Goal: Task Accomplishment & Management: Contribute content

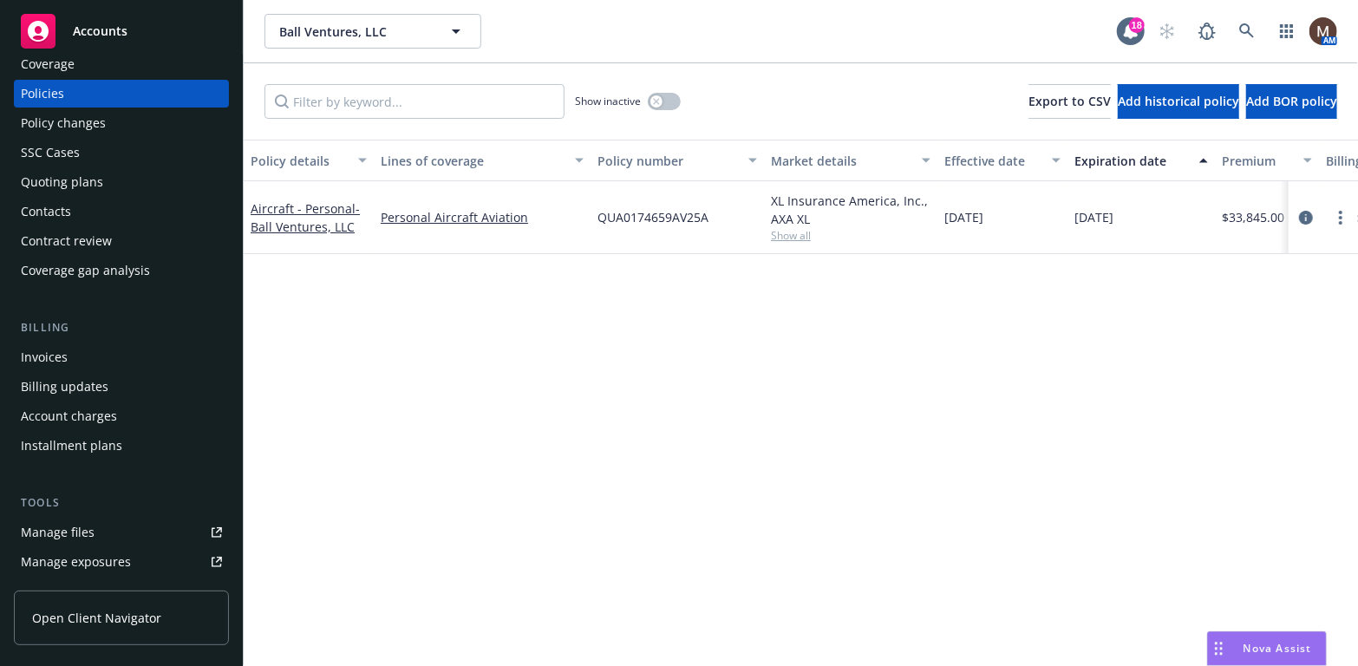
scroll to position [87, 0]
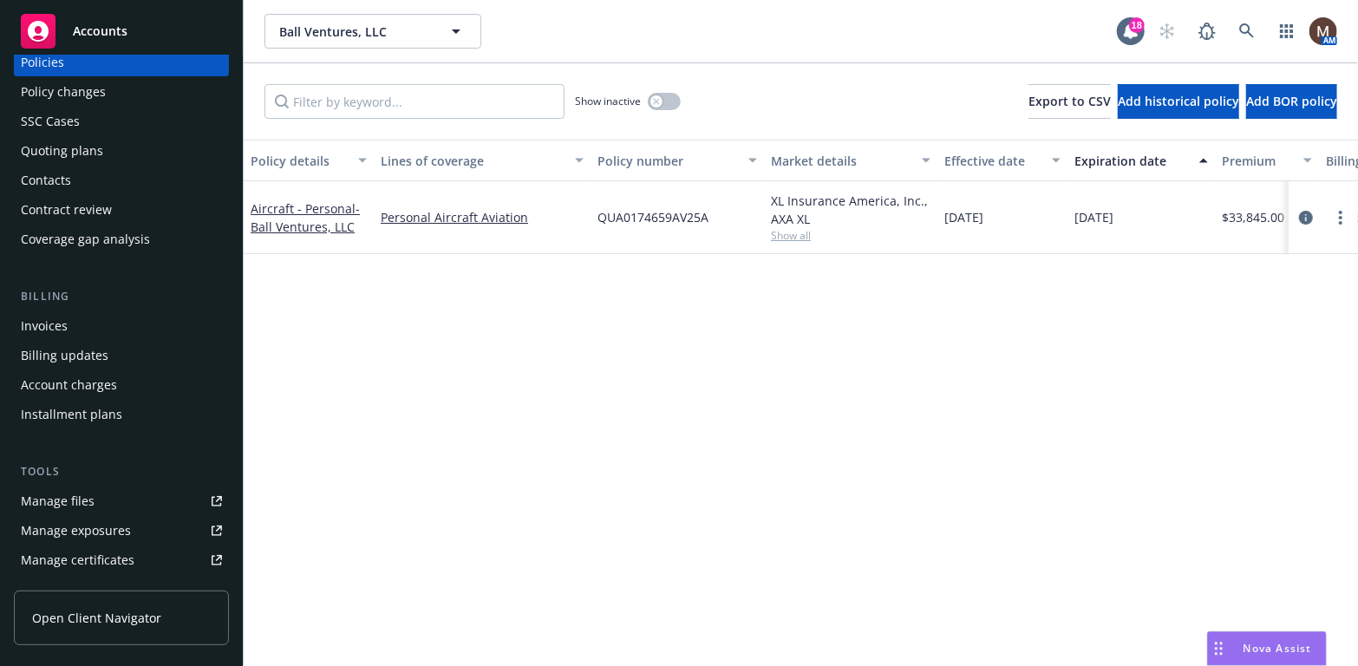
click at [97, 501] on link "Manage files" at bounding box center [121, 501] width 215 height 28
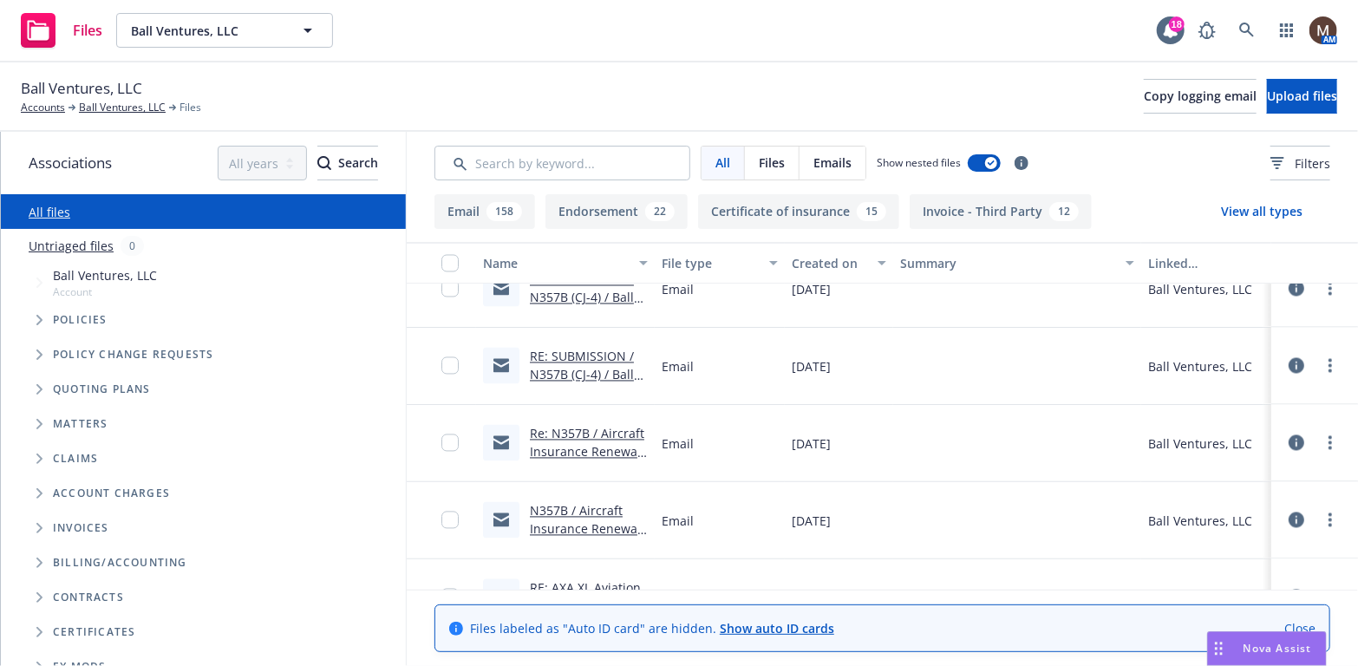
scroll to position [1821, 0]
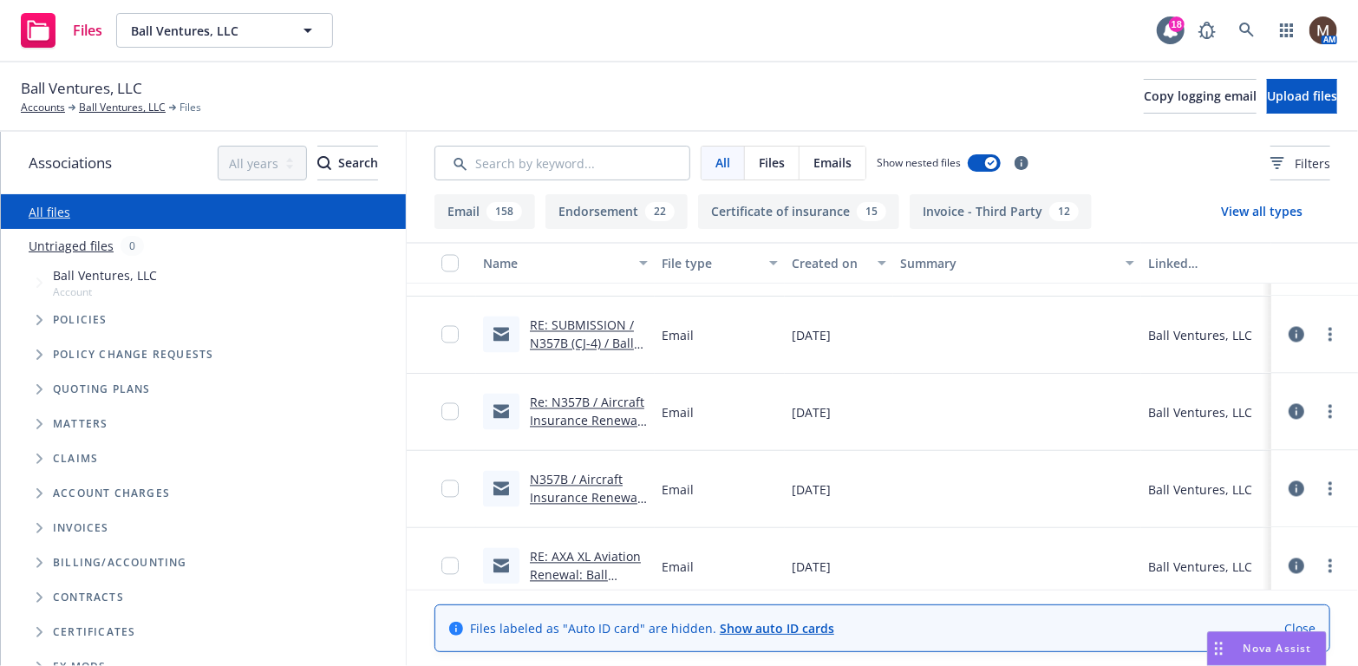
click at [579, 490] on link "N357B / Aircraft Insurance Renewal / Ball Ventures" at bounding box center [585, 498] width 111 height 53
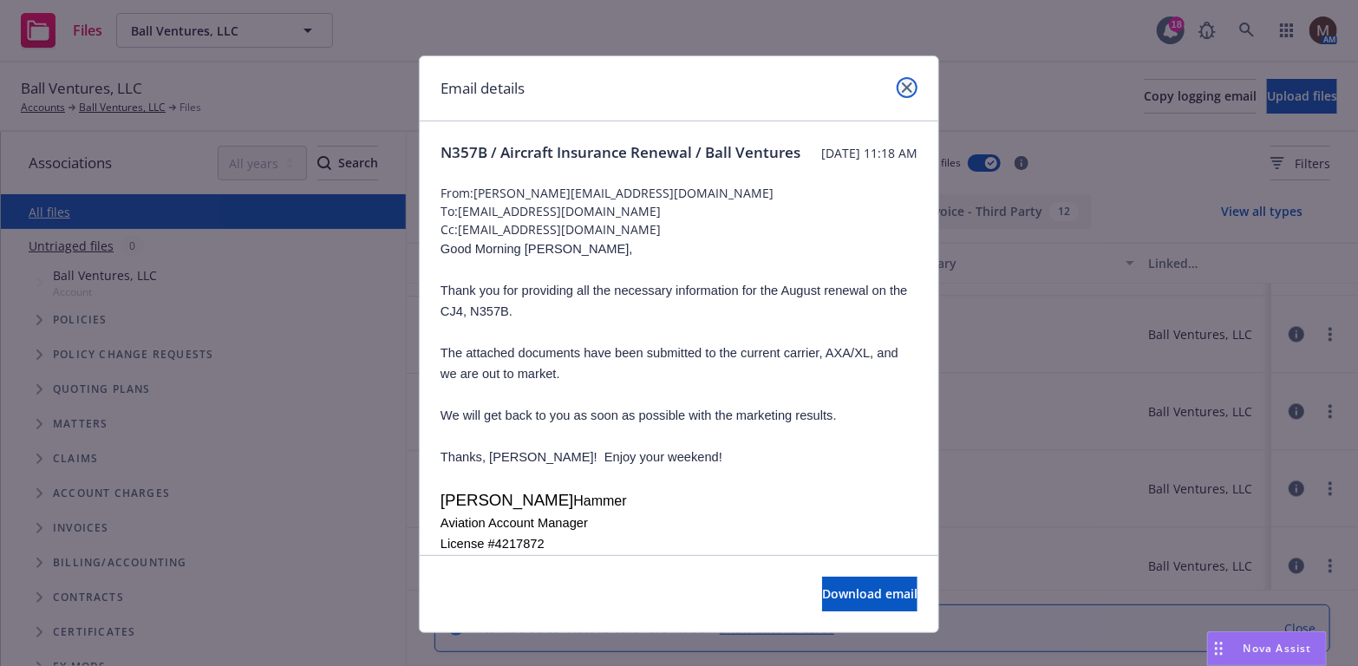
click at [902, 85] on icon "close" at bounding box center [907, 87] width 10 height 10
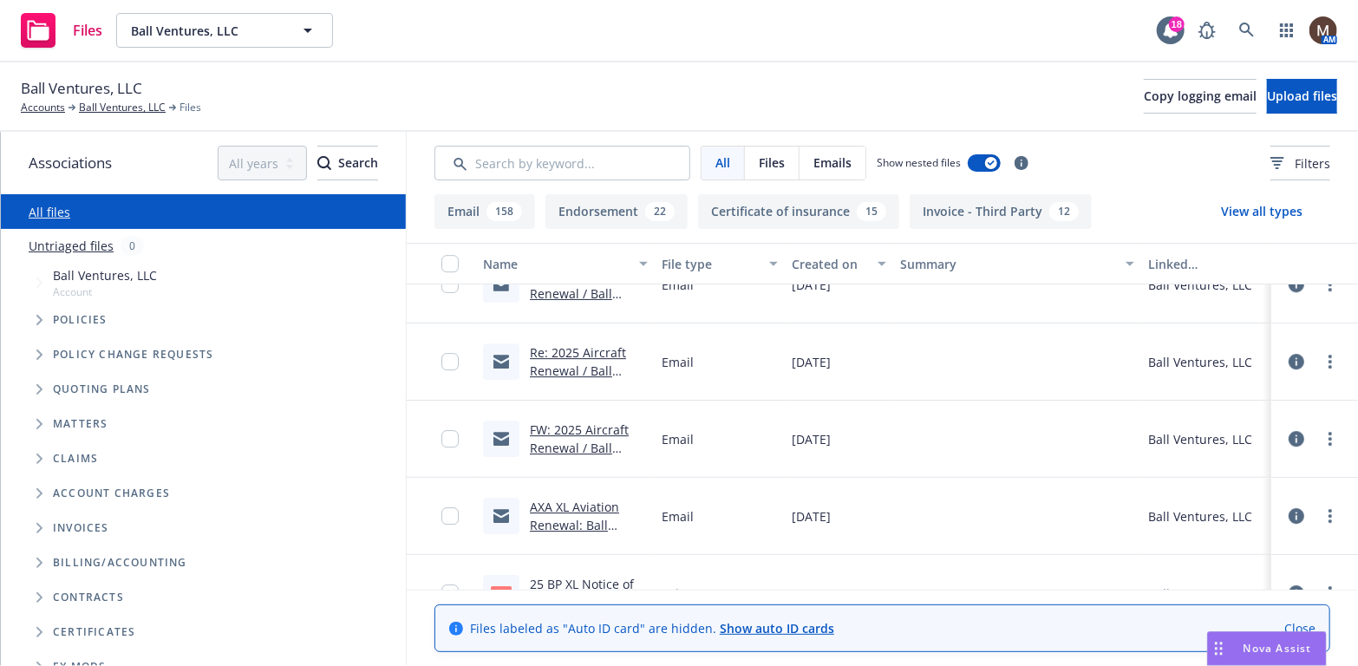
scroll to position [2948, 0]
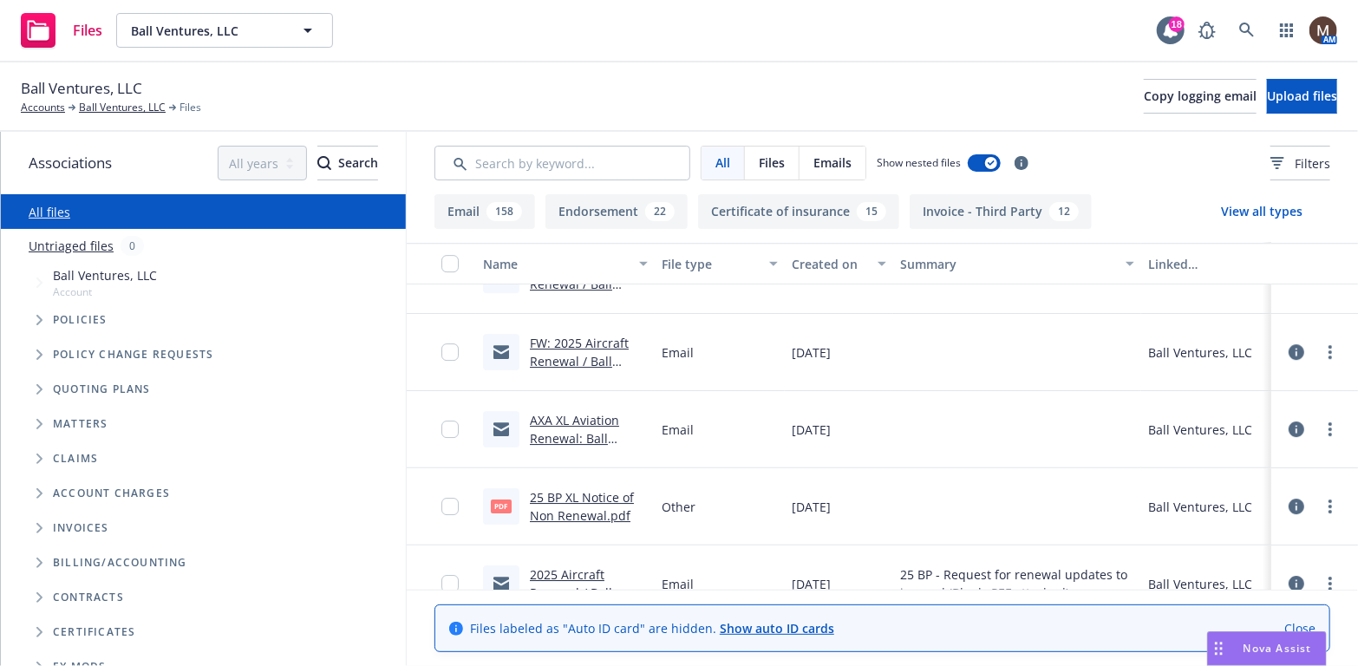
click at [593, 491] on link "25 BP XL Notice of Non Renewal.pdf" at bounding box center [582, 506] width 104 height 35
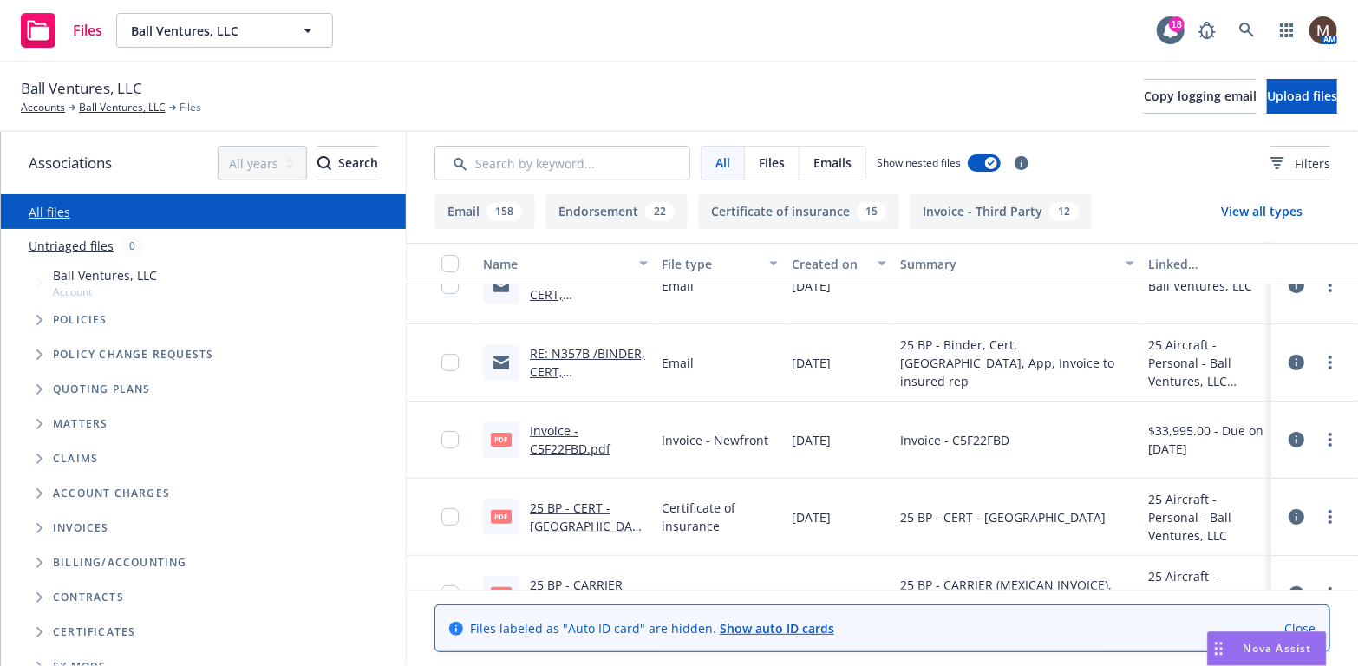
scroll to position [260, 0]
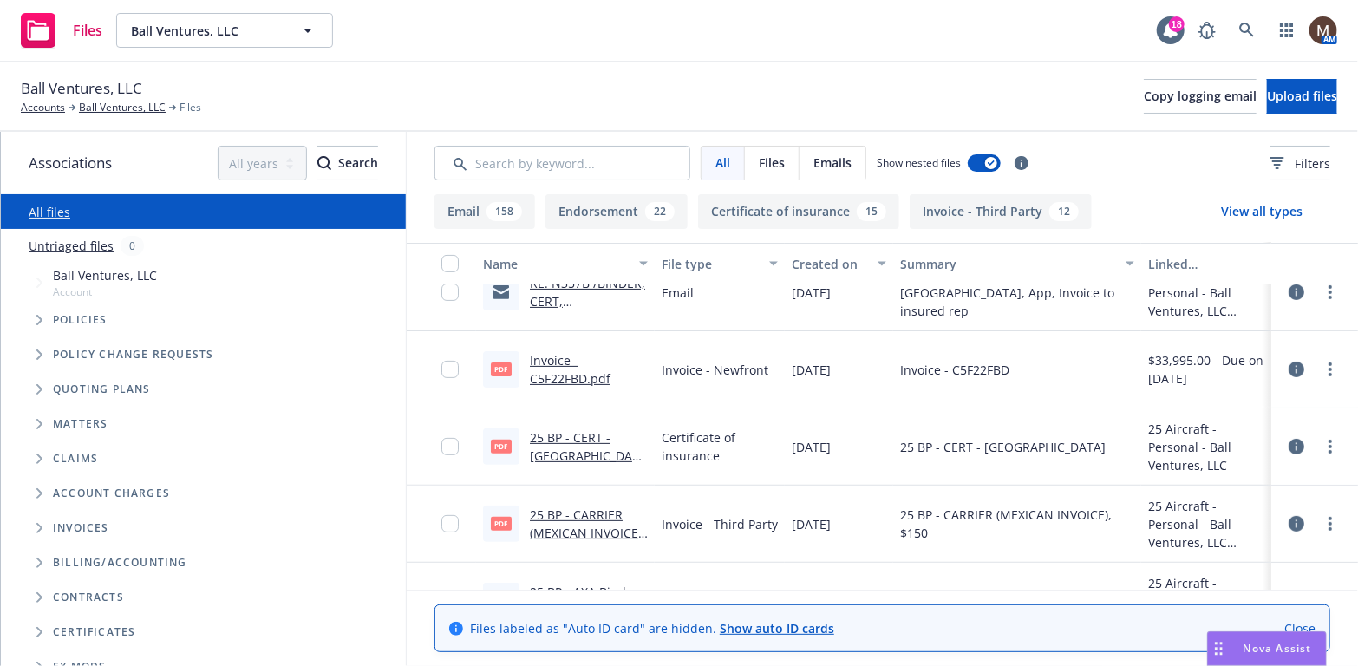
click at [698, 482] on div "Certificate of insurance" at bounding box center [720, 446] width 130 height 77
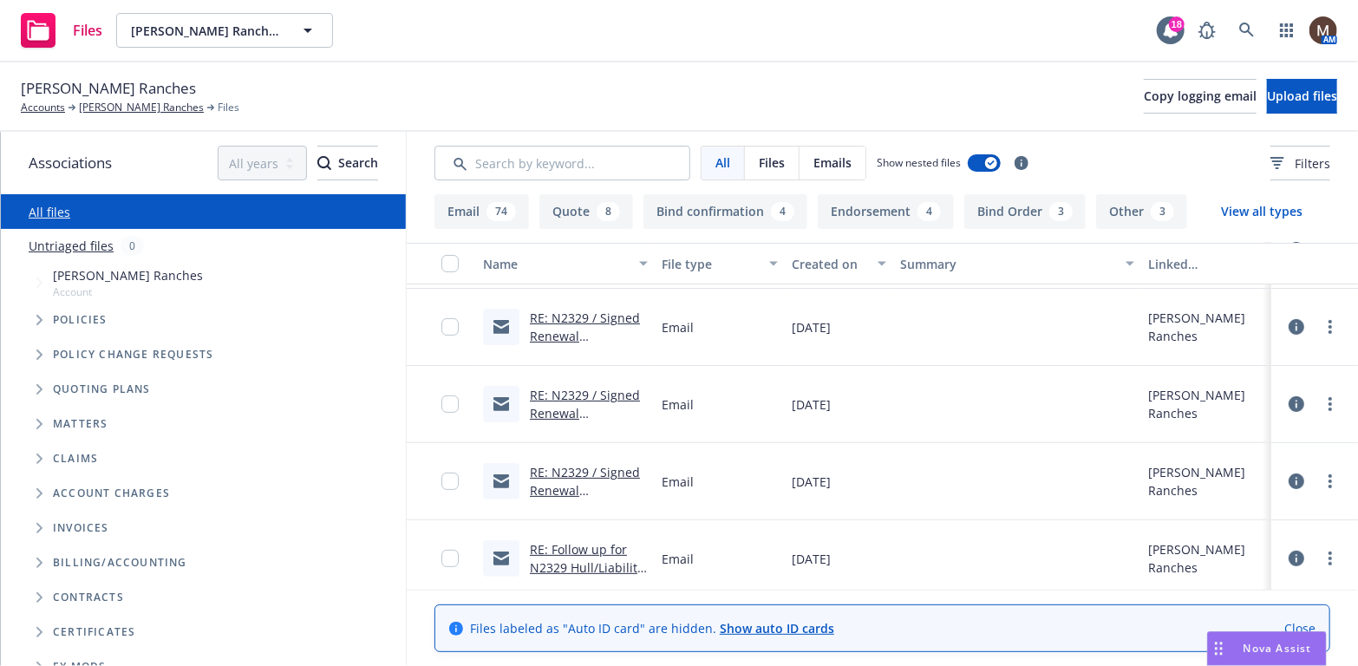
scroll to position [173, 0]
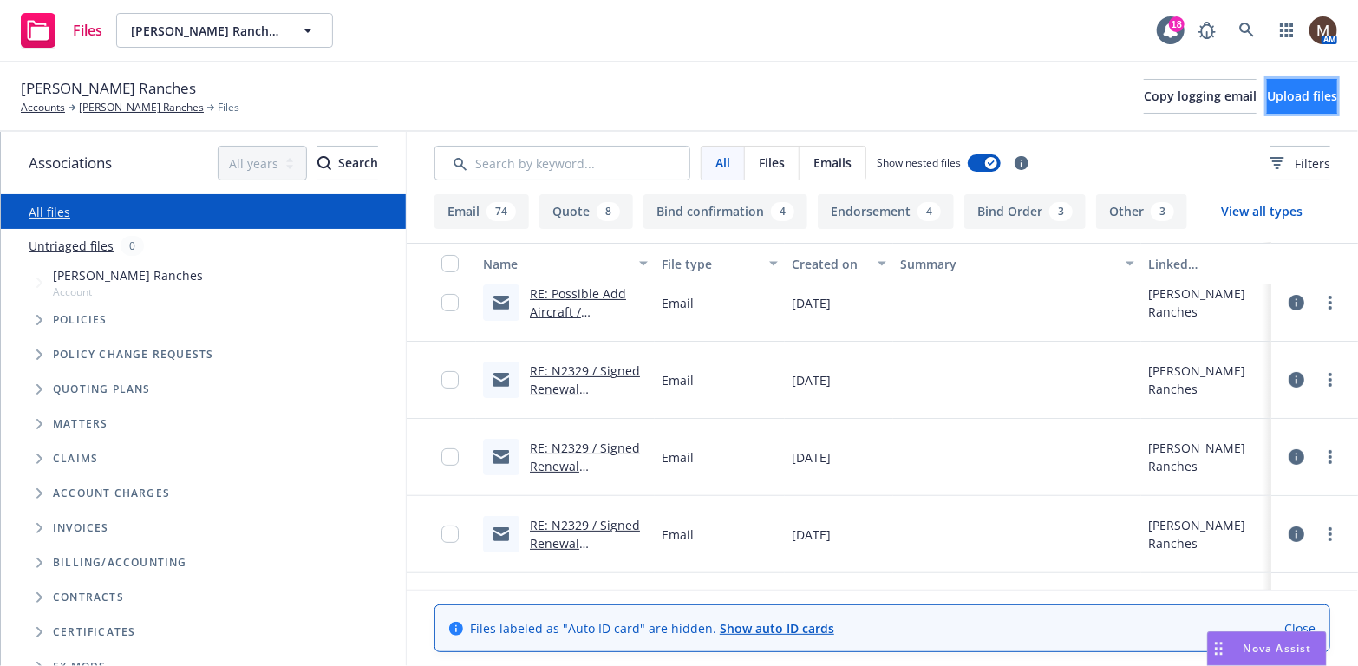
click at [1271, 89] on span "Upload files" at bounding box center [1302, 96] width 70 height 16
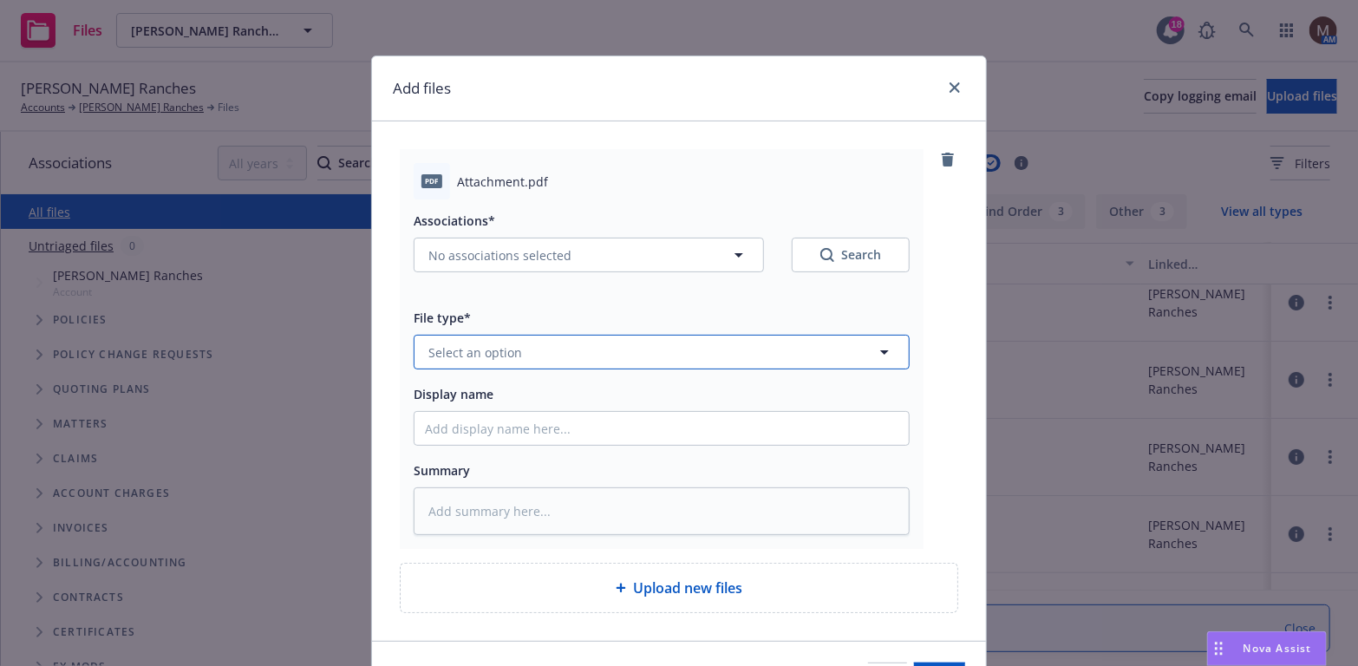
click at [879, 346] on icon "button" at bounding box center [884, 352] width 21 height 21
type input "quote"
click at [599, 401] on div "Quote" at bounding box center [661, 400] width 473 height 25
click at [479, 433] on input "Display name" at bounding box center [661, 428] width 494 height 33
type textarea "x"
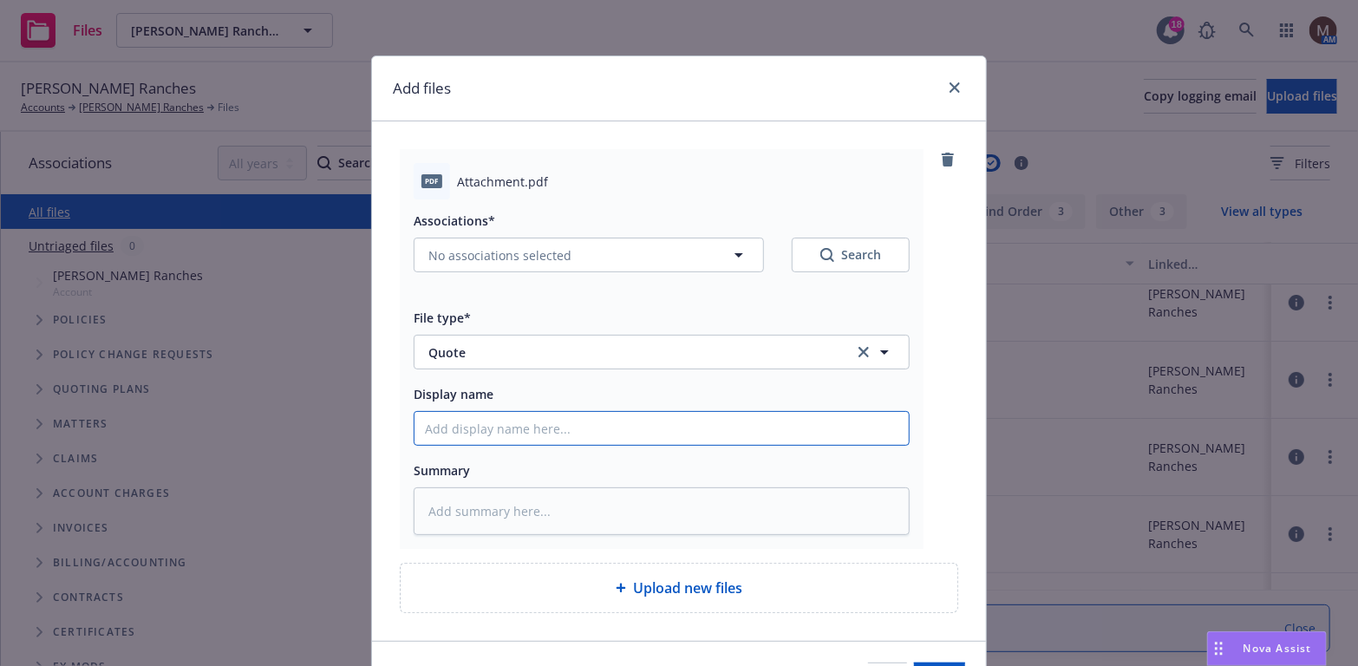
type input "2"
type textarea "x"
type input "25"
type textarea "x"
type input "25"
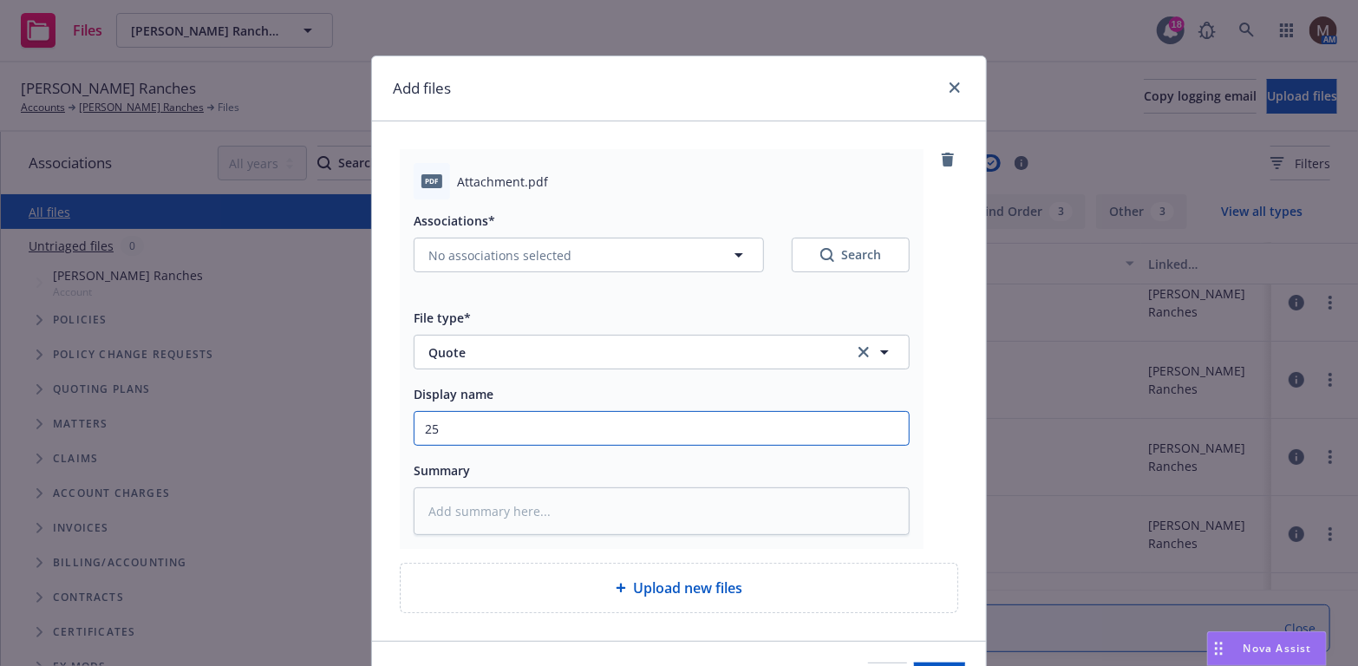
type textarea "x"
type input "25 B"
type textarea "x"
type input "25 BP"
type textarea "x"
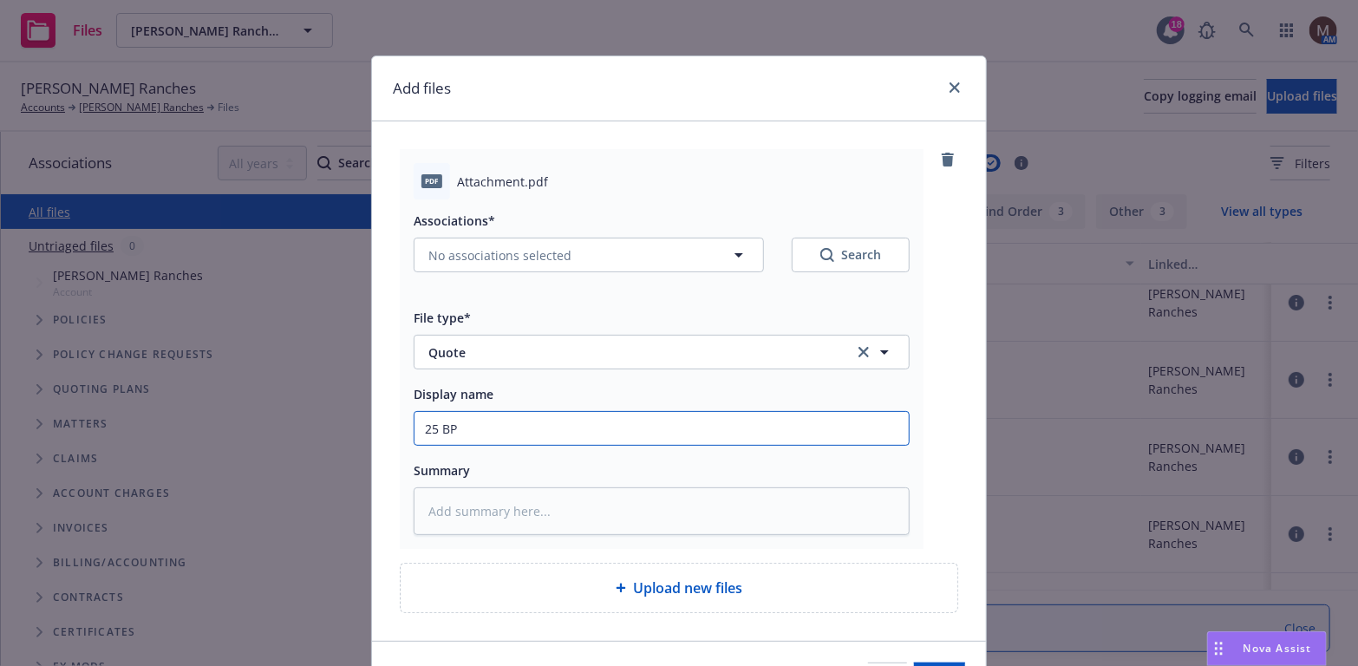
type input "25 BP"
type textarea "x"
type input "25 BP -"
type textarea "x"
type input "25 BP -"
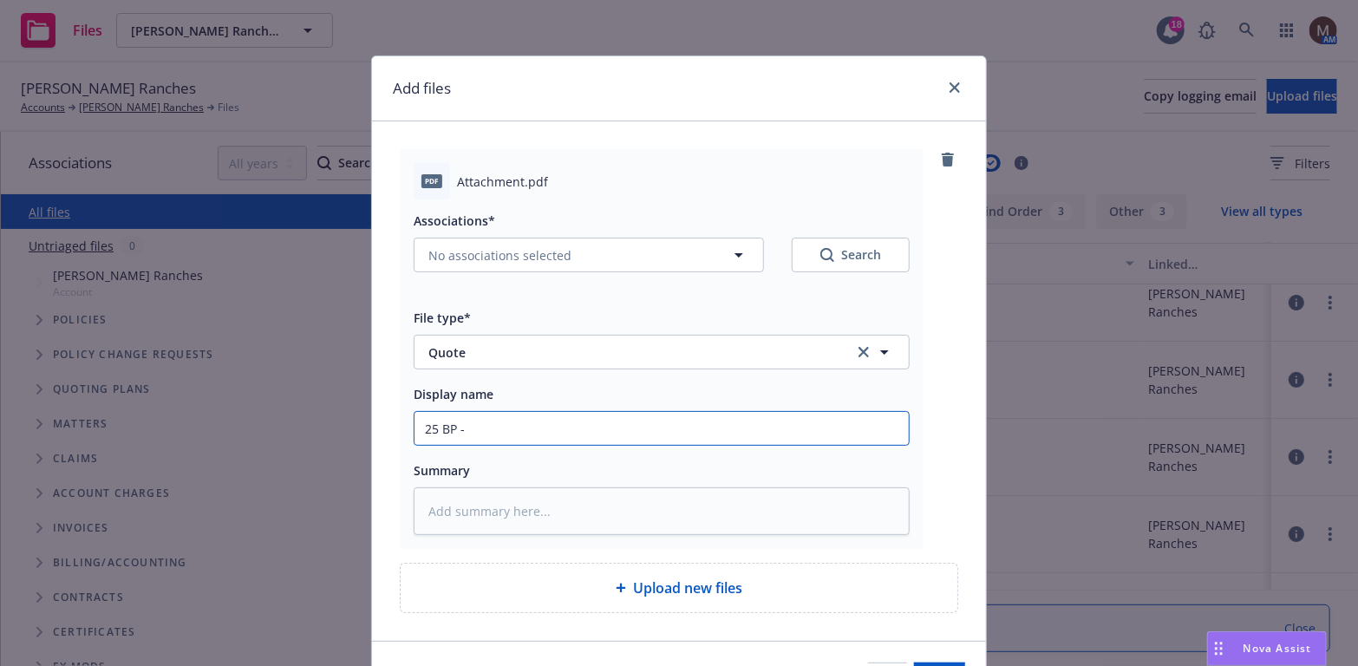
type textarea "x"
type input "25 BP - L"
type textarea "x"
type input "25 BP -"
type textarea "x"
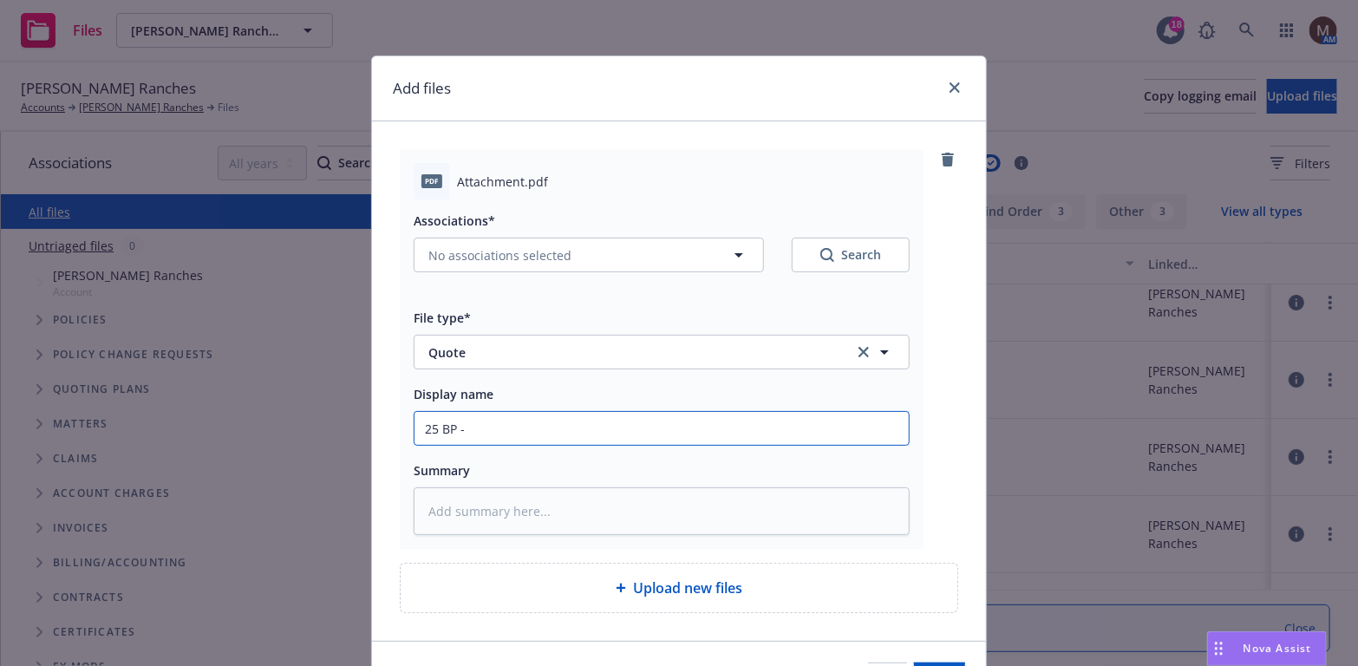
type input "25 BP - U"
type textarea "x"
type input "25 BP - US"
type textarea "x"
type input "25 BP - USS"
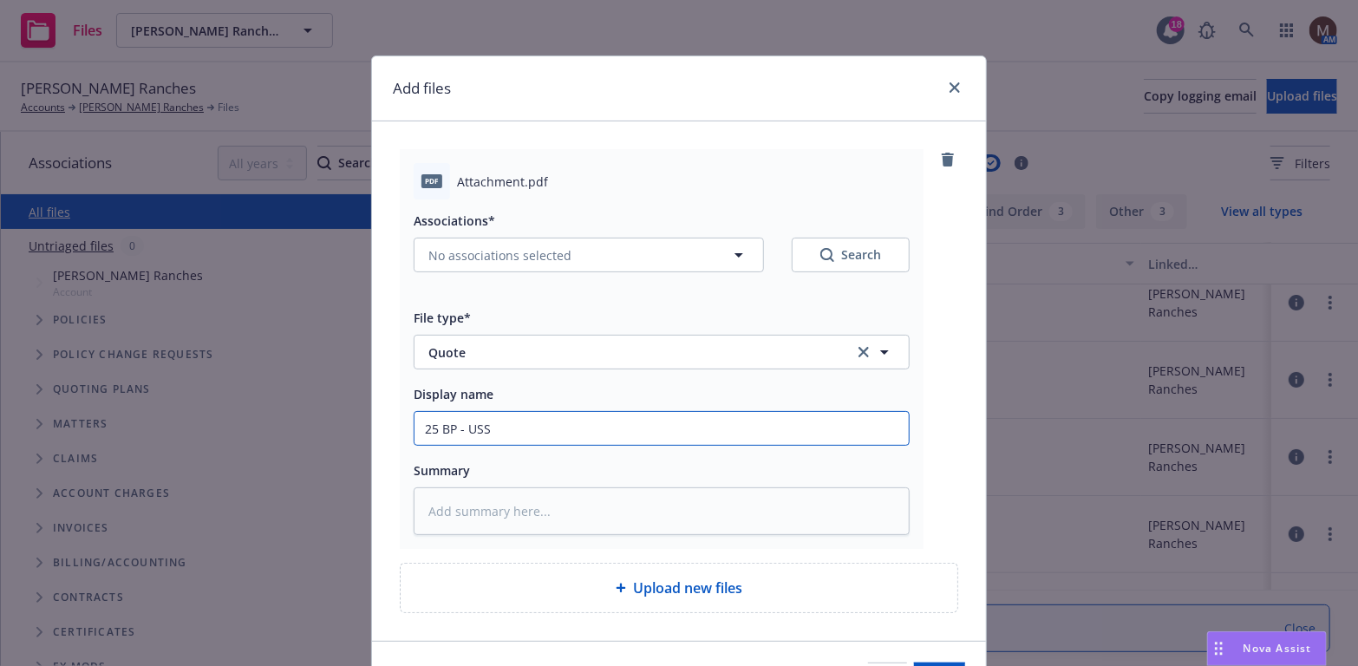
type textarea "x"
type input "25 BP - USSI"
type textarea "x"
type input "25 BP - USSIC"
type textarea "x"
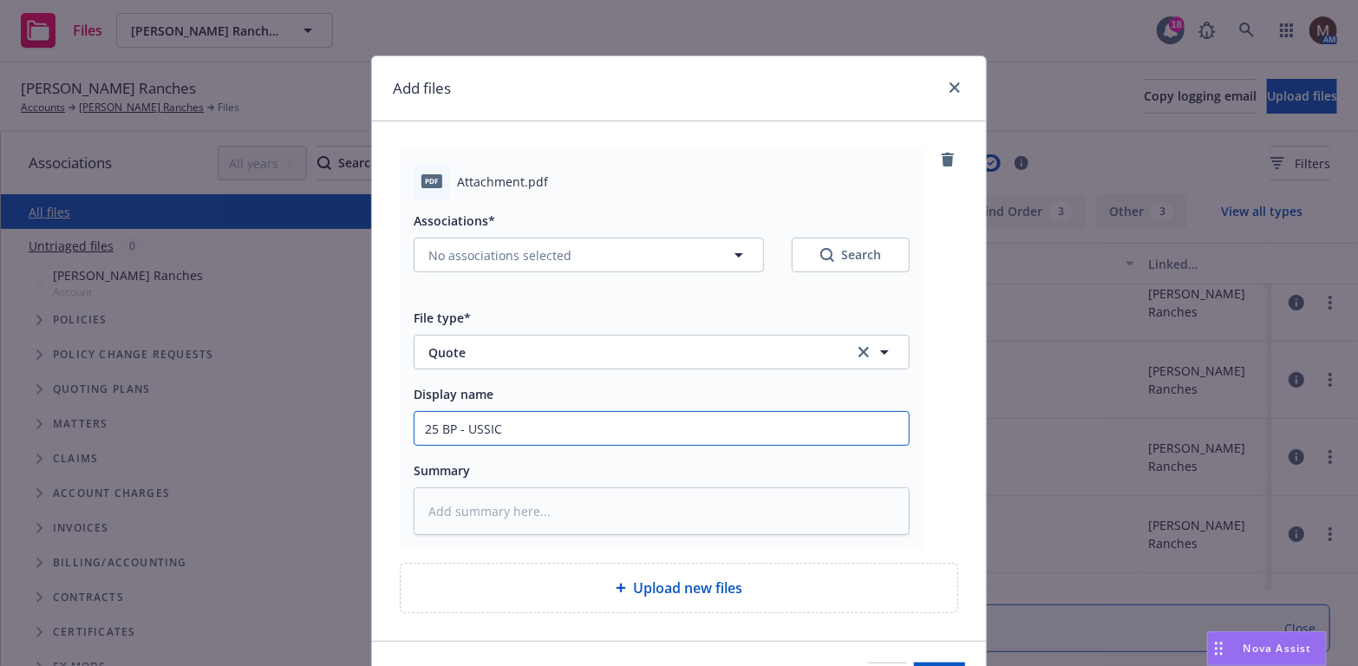
type input "25 BP - USSIC"
type textarea "x"
type input "25 BP - USSIC Q"
type textarea "x"
type input "25 BP - USSIC Qu"
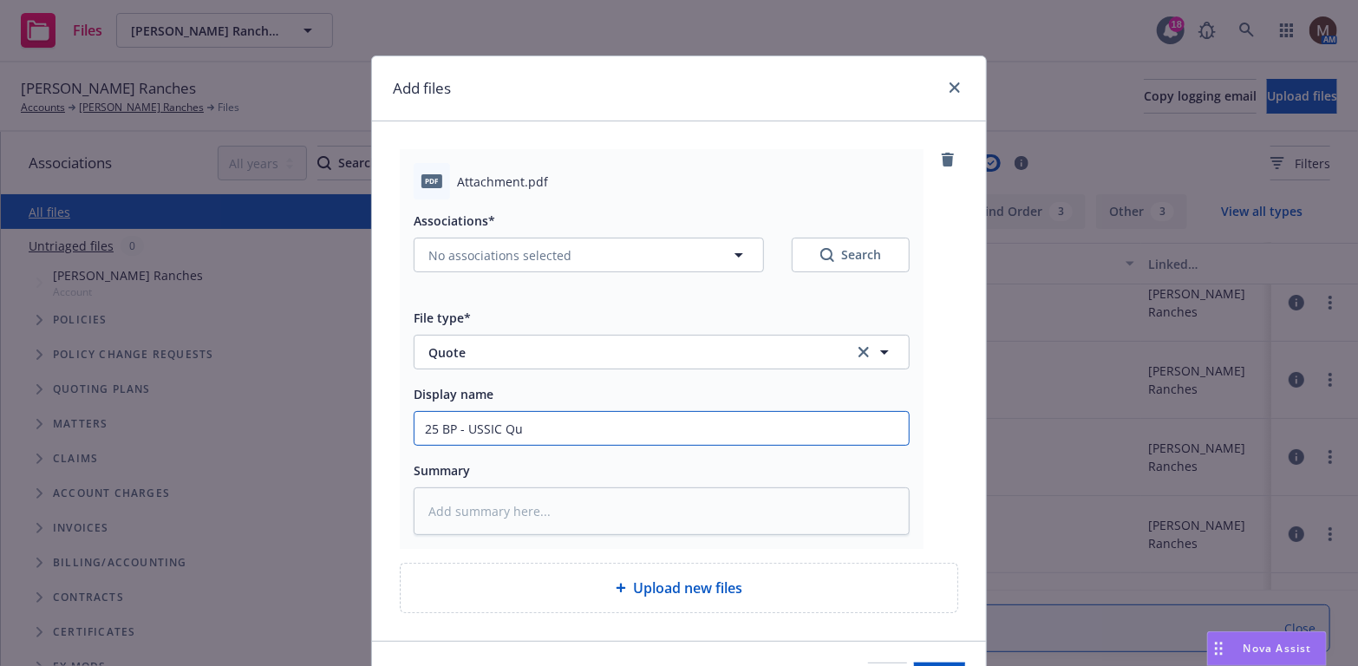
type textarea "x"
type input "25 BP - USSIC Quo"
type textarea "x"
type input "25 BP - USSIC Quot"
type textarea "x"
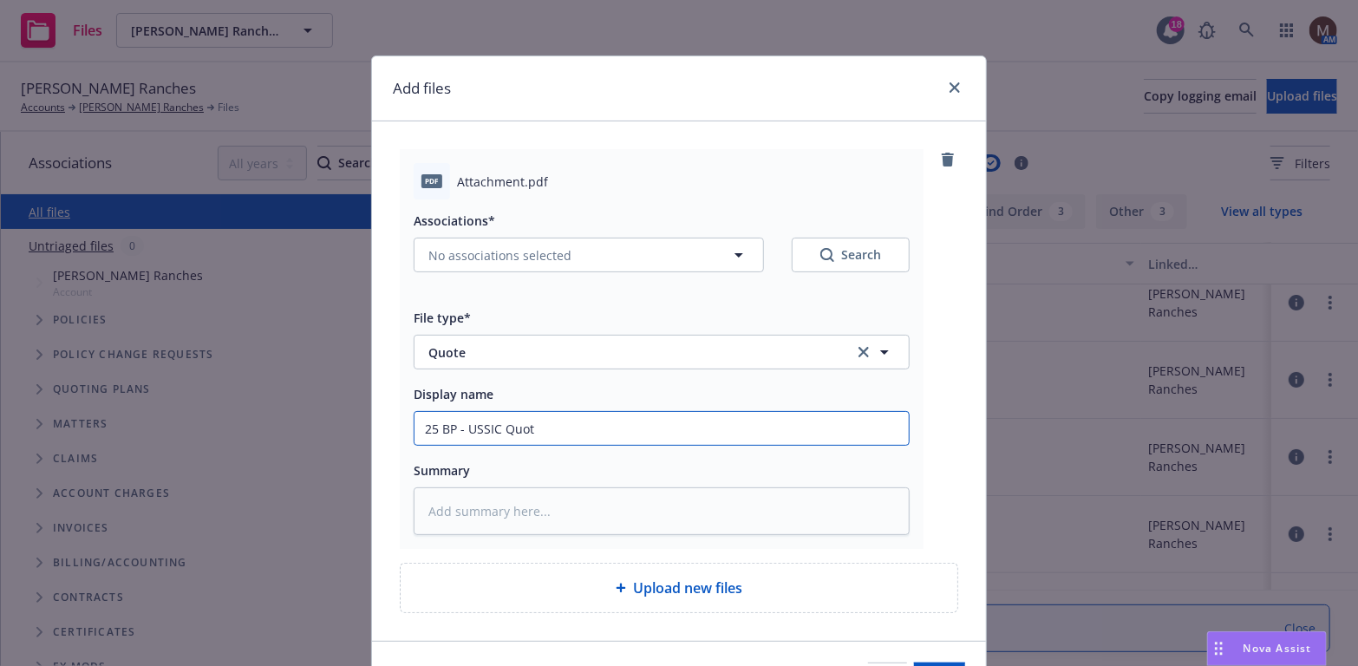
type input "25 BP - USSIC Quote"
type textarea "x"
type input "25 BP - USSIC Quote,"
type textarea "x"
type input "25 BP - USSIC Quote,"
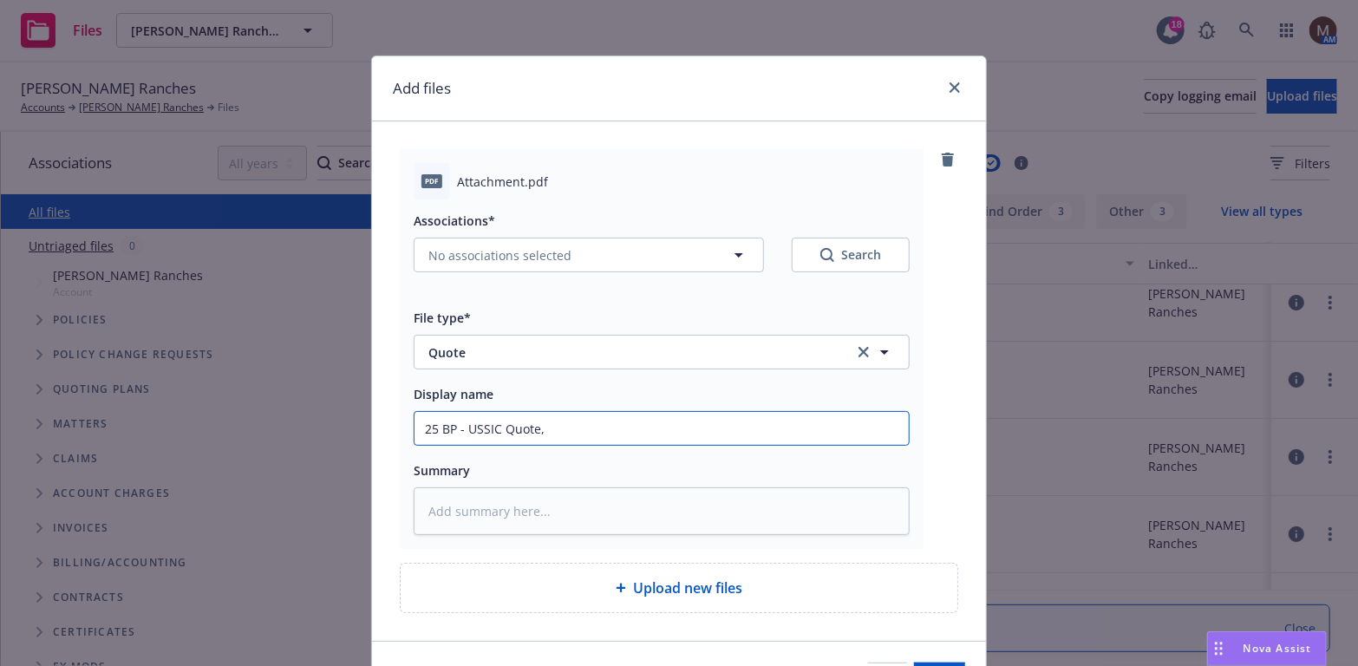
drag, startPoint x: 542, startPoint y: 427, endPoint x: 583, endPoint y: 445, distance: 45.1
click at [542, 427] on input "25 BP - USSIC Quote," at bounding box center [661, 428] width 494 height 33
type textarea "x"
type input "25 BP - USSIC Quote, $"
type textarea "x"
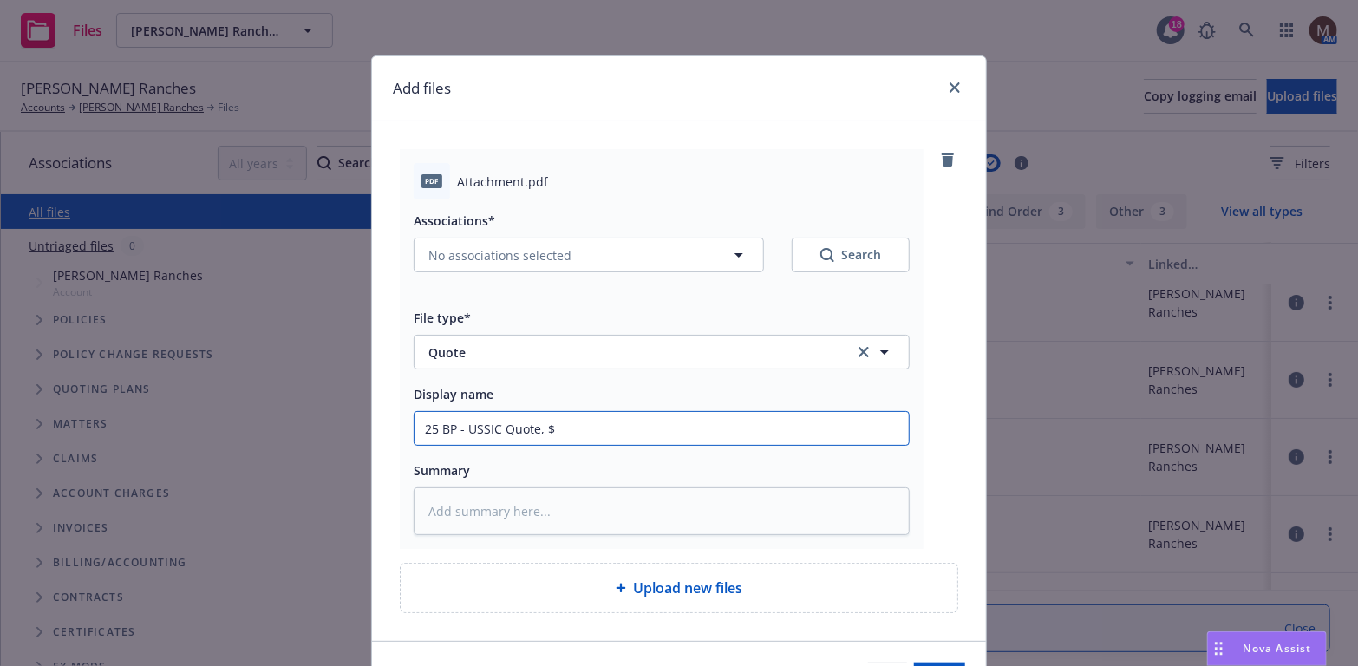
type input "25 BP - USSIC Quote, $4"
type textarea "x"
type input "25 BP - USSIC Quote, $4,"
type textarea "x"
type input "25 BP - USSIC Quote, $4,9"
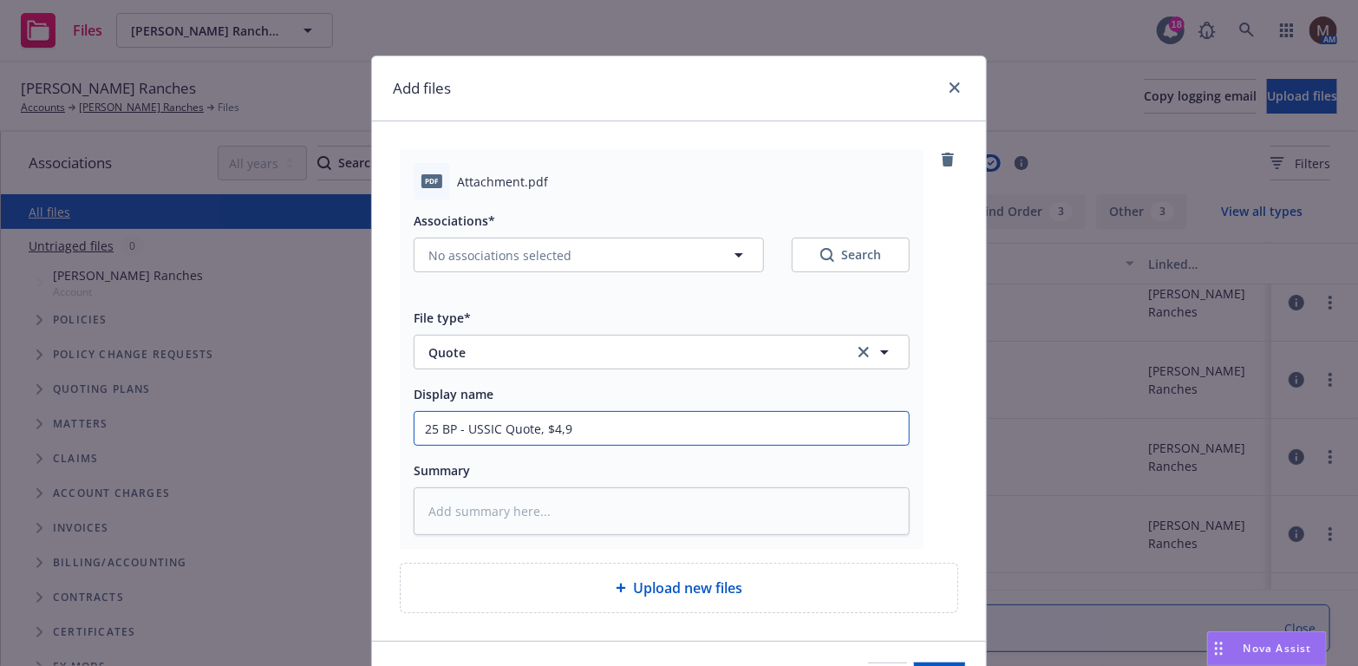
type textarea "x"
type input "25 BP - USSIC Quote, $4,96"
type textarea "x"
drag, startPoint x: 615, startPoint y: 433, endPoint x: 348, endPoint y: 426, distance: 267.1
click at [348, 426] on div "Add files pdf Attachment.pdf Associations* No associations selected Search File…" at bounding box center [679, 333] width 1358 height 666
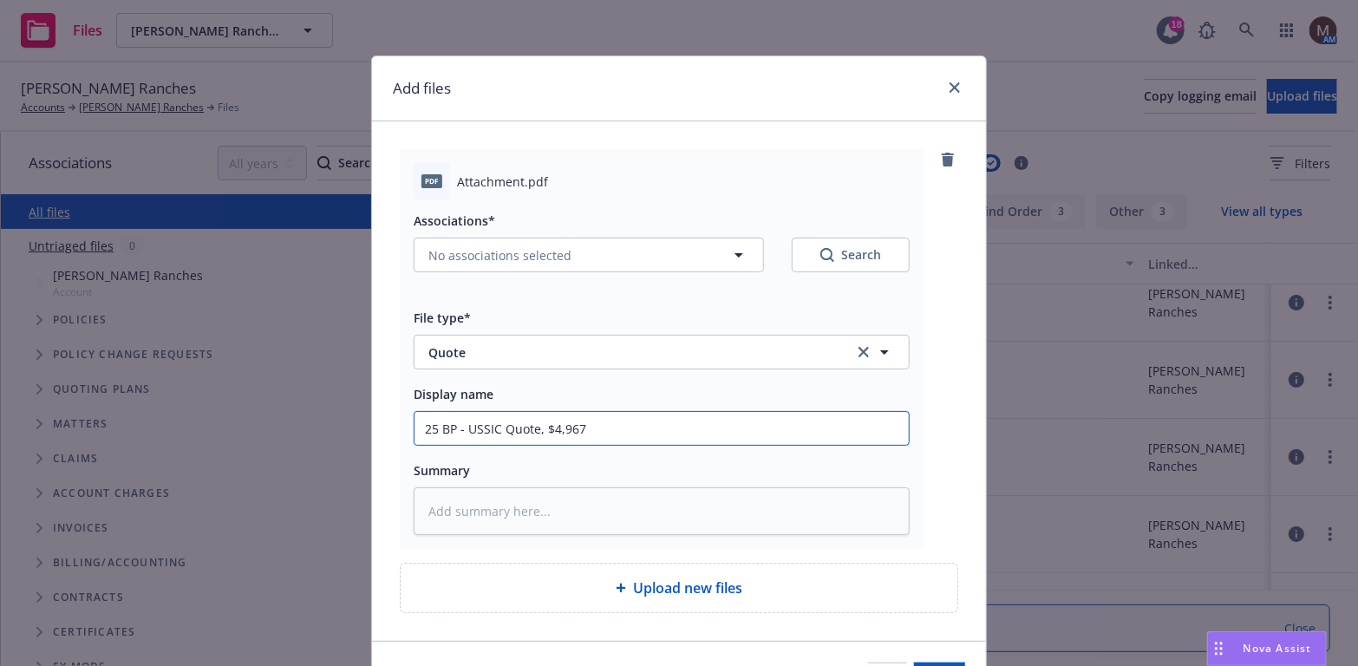
type input "25 BP - USSIC Quote, $4,967"
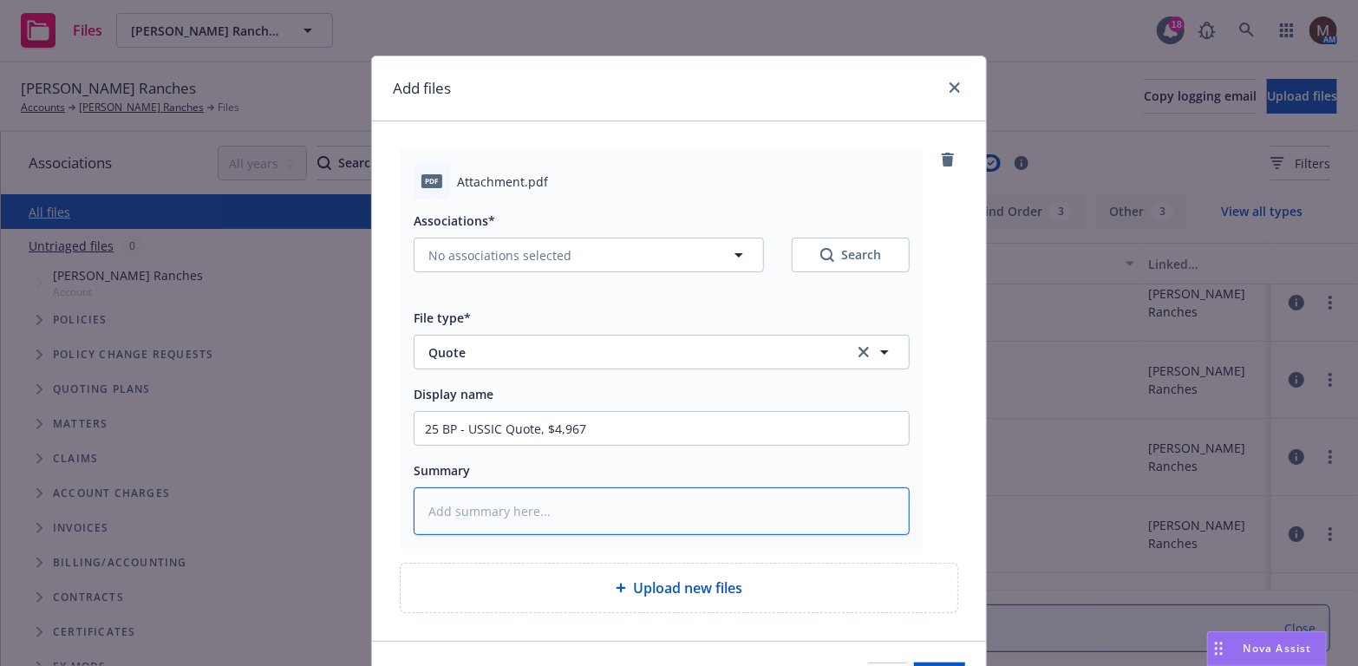
click at [465, 498] on textarea at bounding box center [662, 511] width 496 height 48
paste textarea "25 BP - USSIC Quote, $4,967"
type textarea "x"
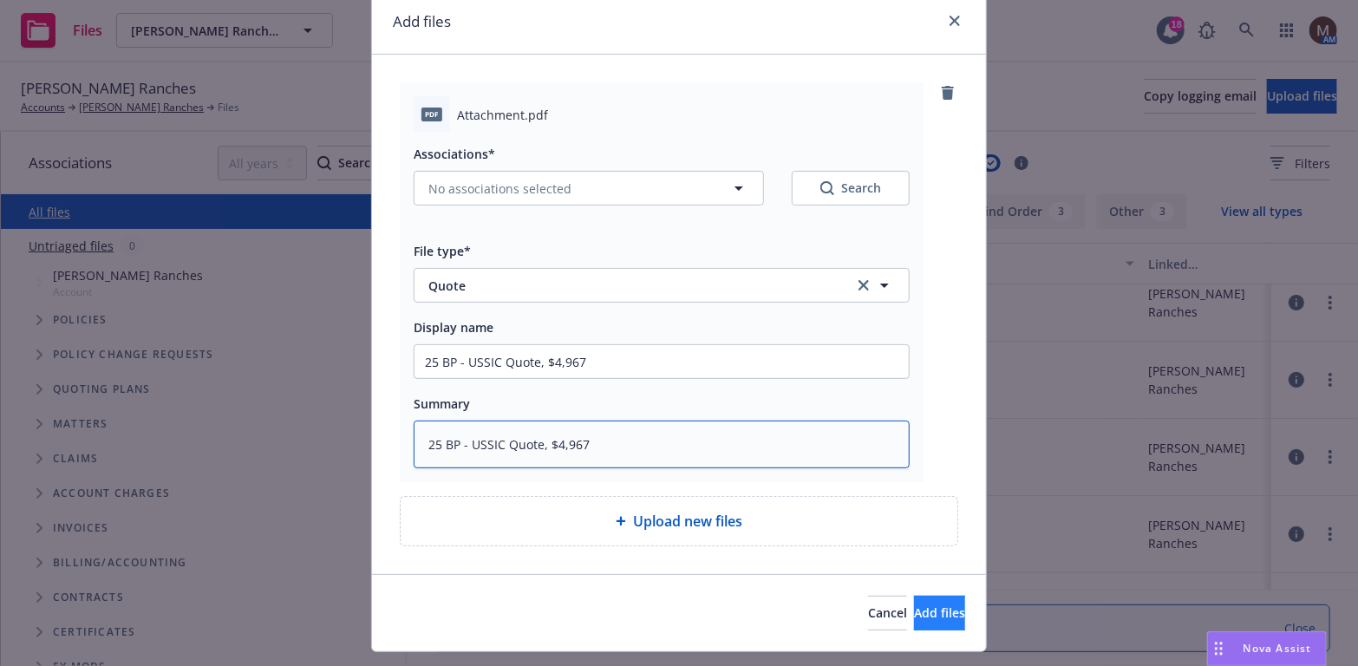
scroll to position [87, 0]
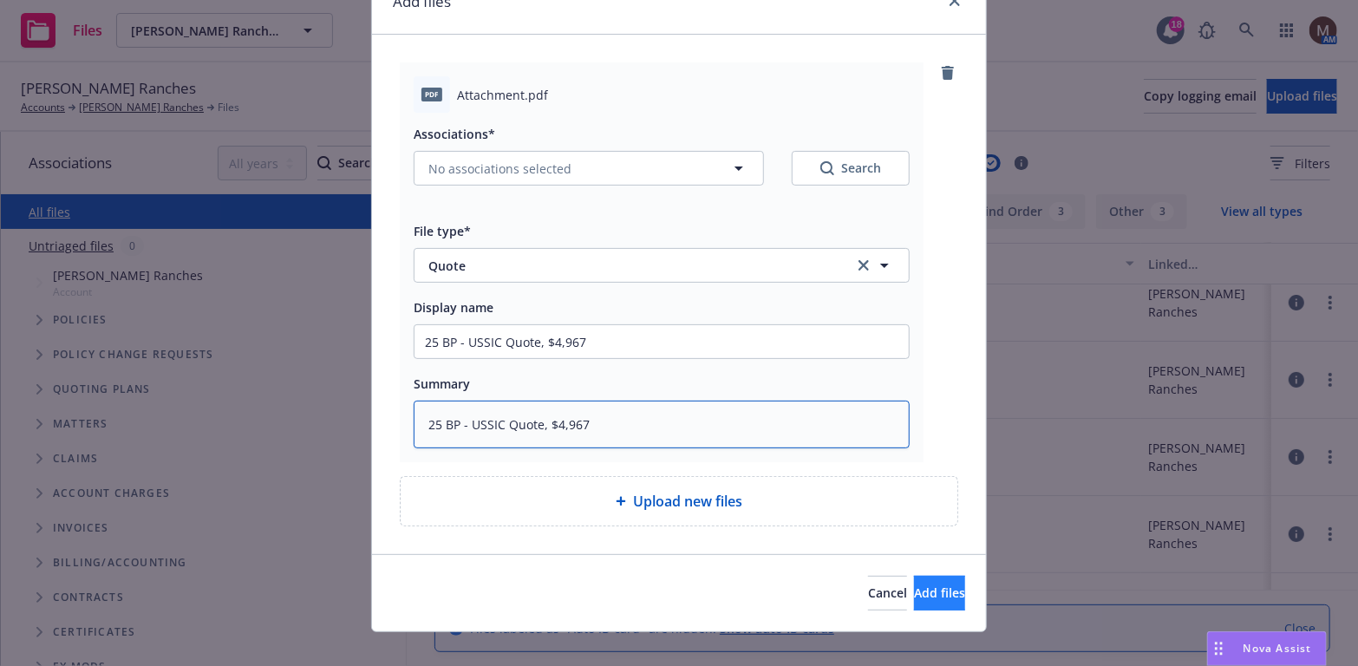
type textarea "25 BP - USSIC Quote, $4,967"
click at [914, 584] on span "Add files" at bounding box center [939, 592] width 51 height 16
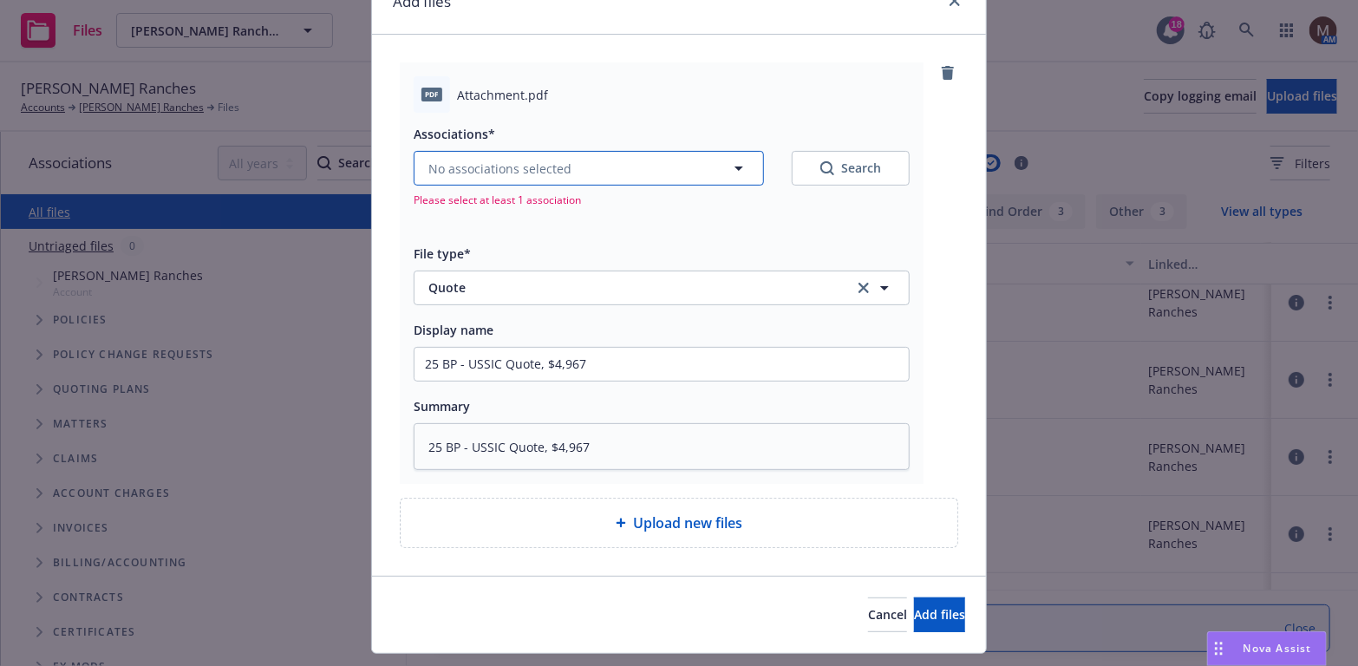
click at [728, 160] on icon "button" at bounding box center [738, 168] width 21 height 21
type textarea "x"
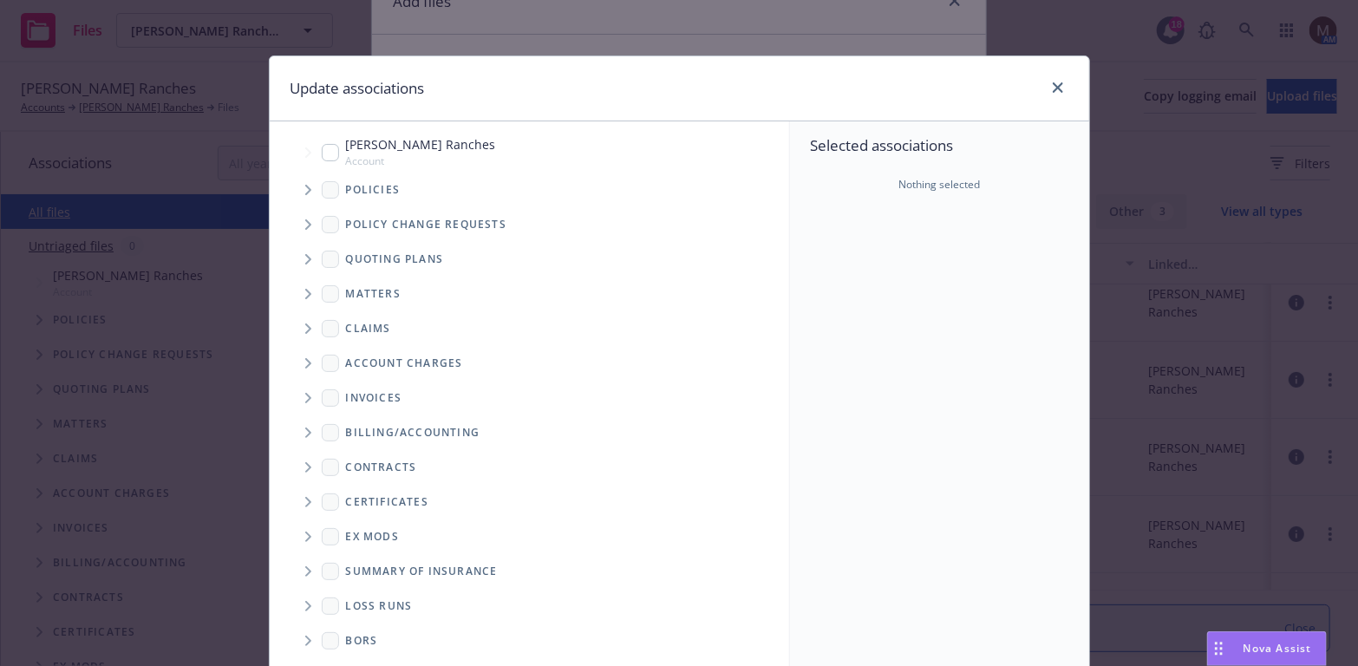
click at [326, 153] on input "Tree Example" at bounding box center [330, 152] width 17 height 17
checkbox input "true"
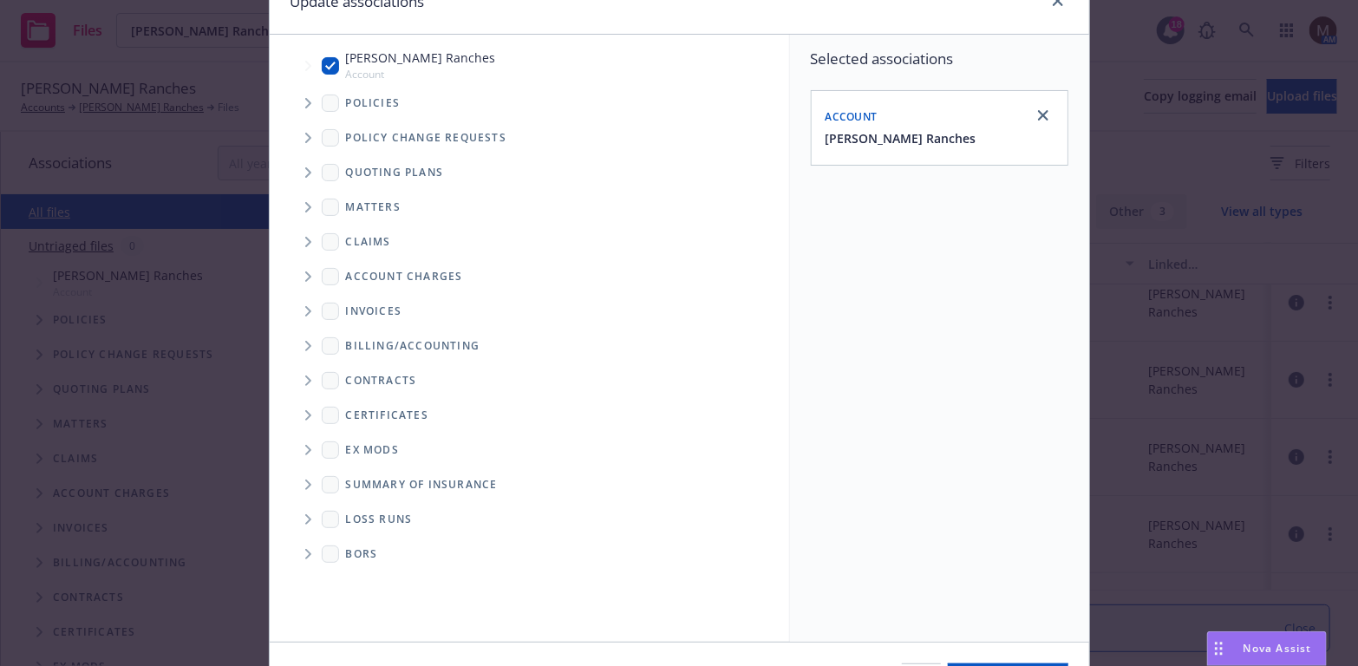
scroll to position [173, 0]
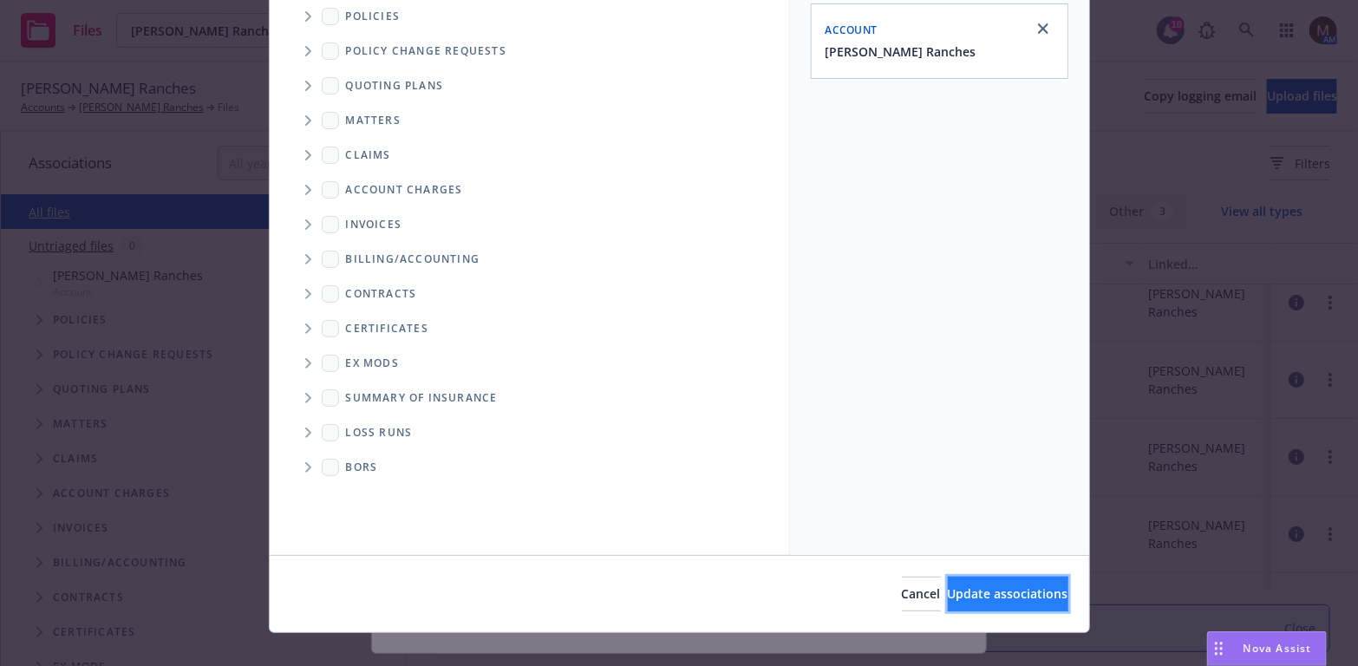
click at [970, 590] on span "Update associations" at bounding box center [1008, 593] width 121 height 16
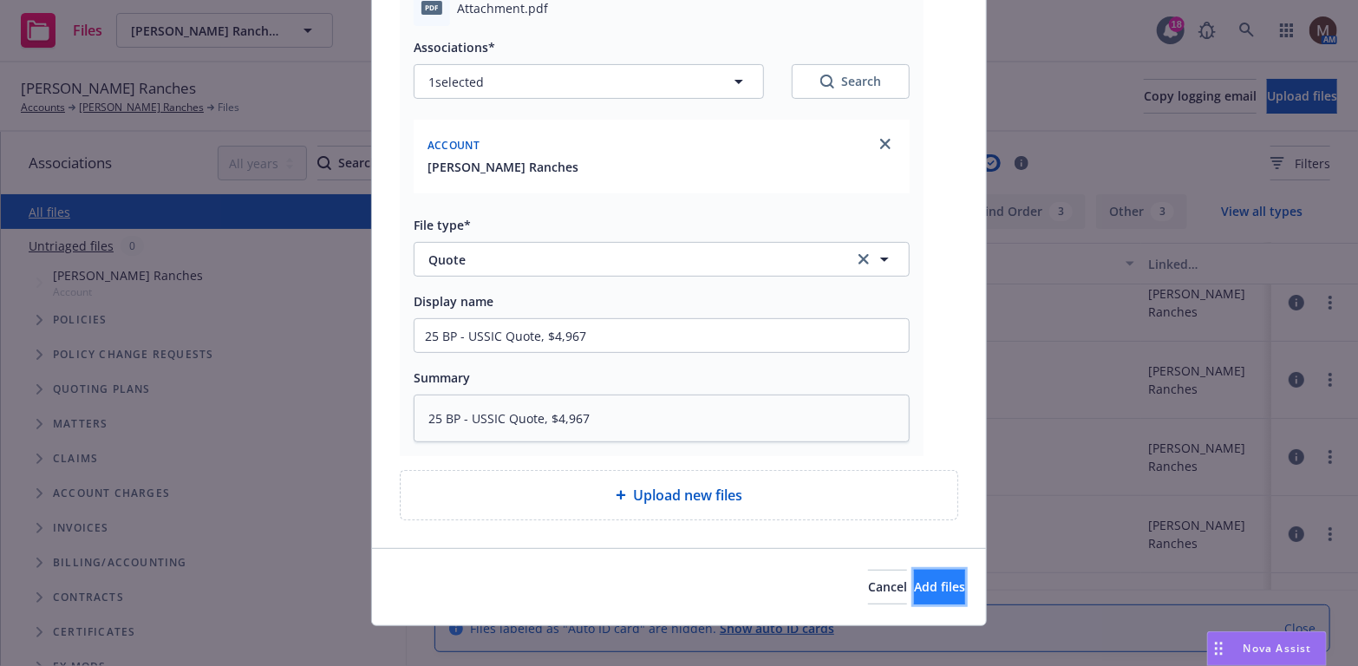
click at [923, 583] on span "Add files" at bounding box center [939, 586] width 51 height 16
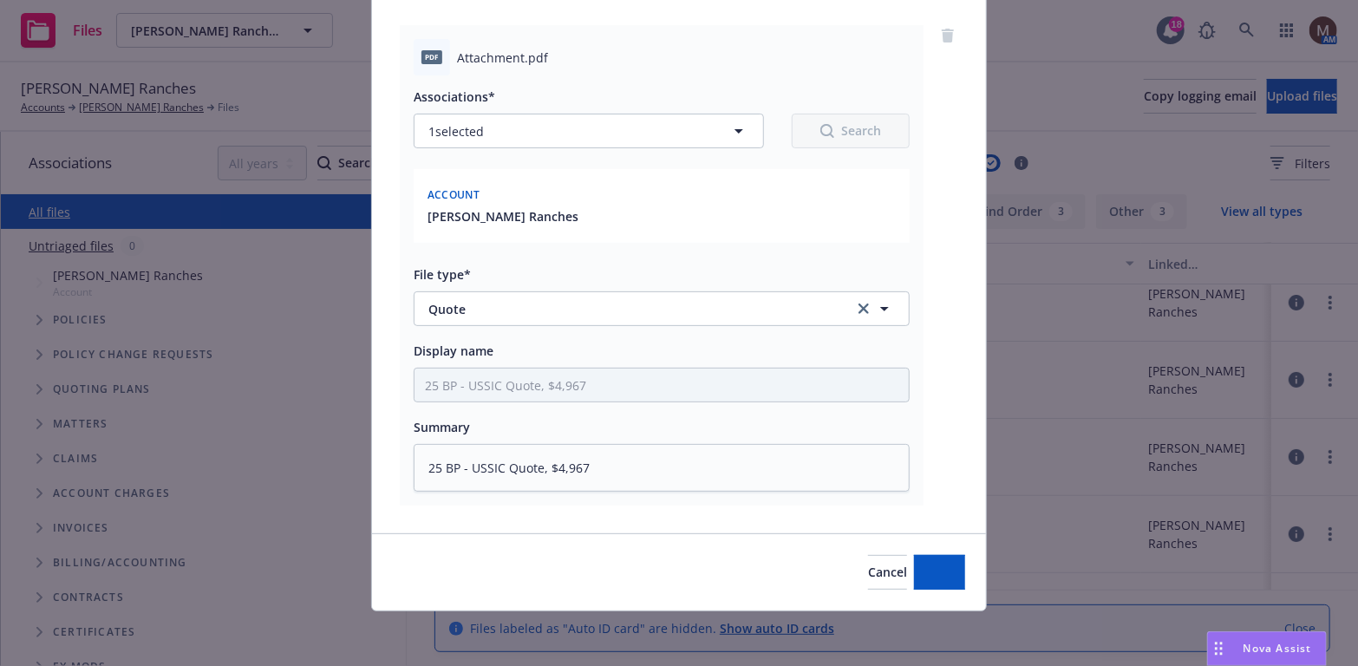
type textarea "x"
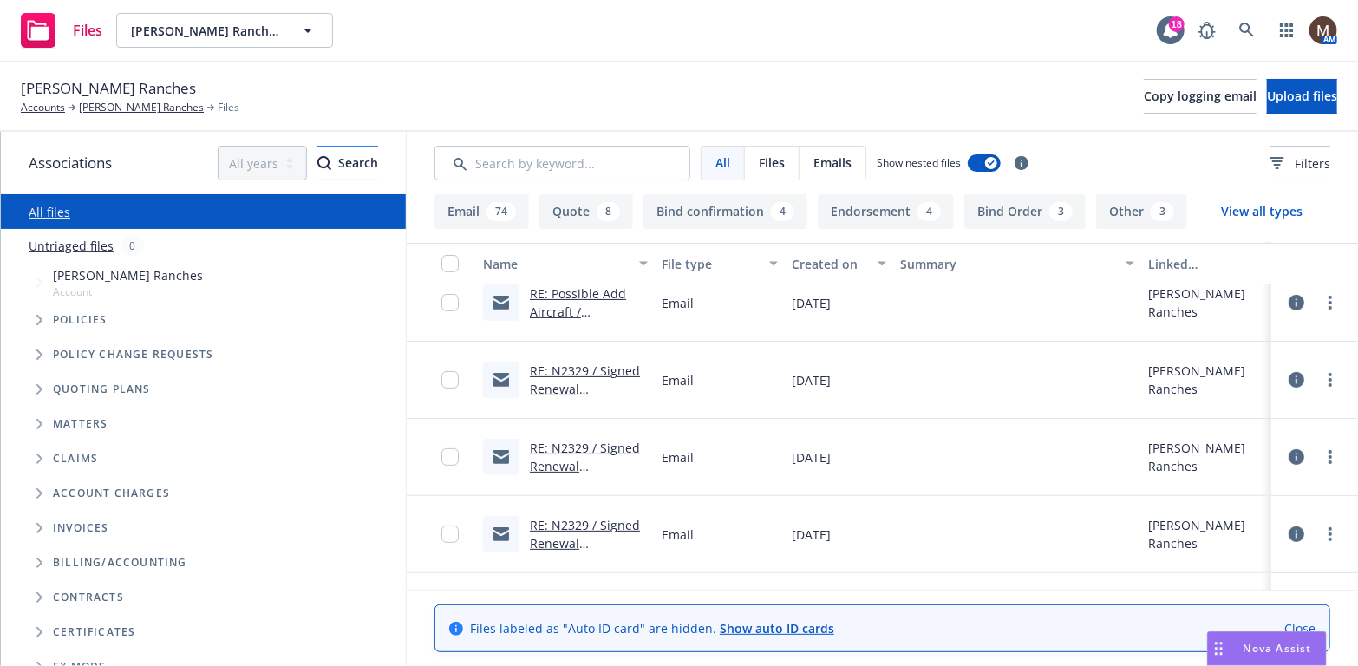
drag, startPoint x: 125, startPoint y: 105, endPoint x: 242, endPoint y: 173, distance: 135.2
click at [125, 105] on link "Scheidel Ranches" at bounding box center [141, 108] width 125 height 16
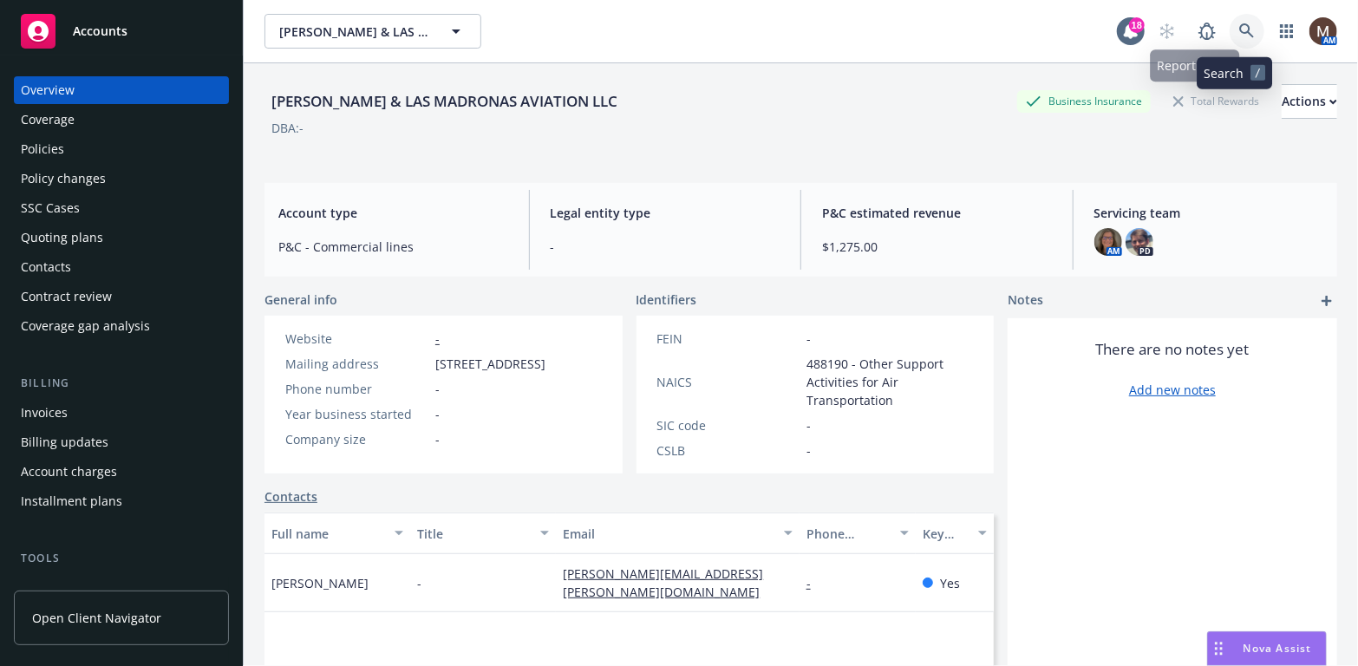
click at [1239, 28] on icon at bounding box center [1247, 31] width 16 height 16
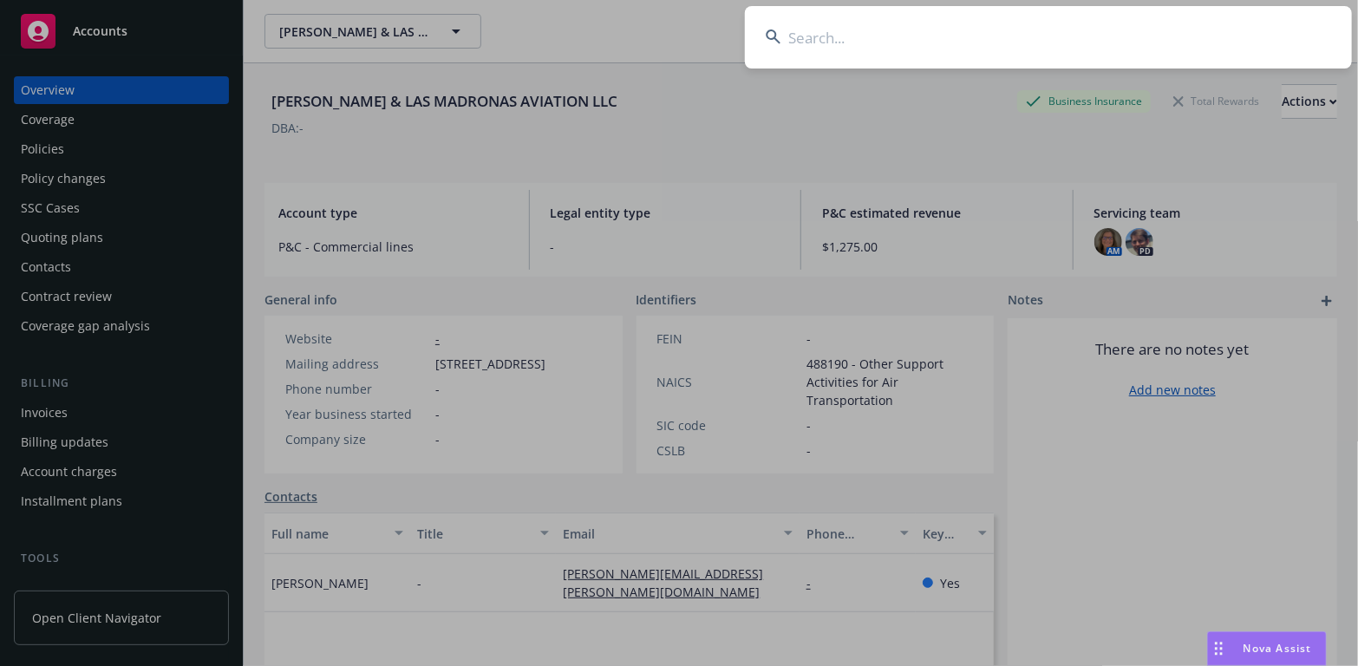
click at [797, 36] on input at bounding box center [1048, 37] width 607 height 62
click at [847, 26] on input at bounding box center [1048, 37] width 607 height 62
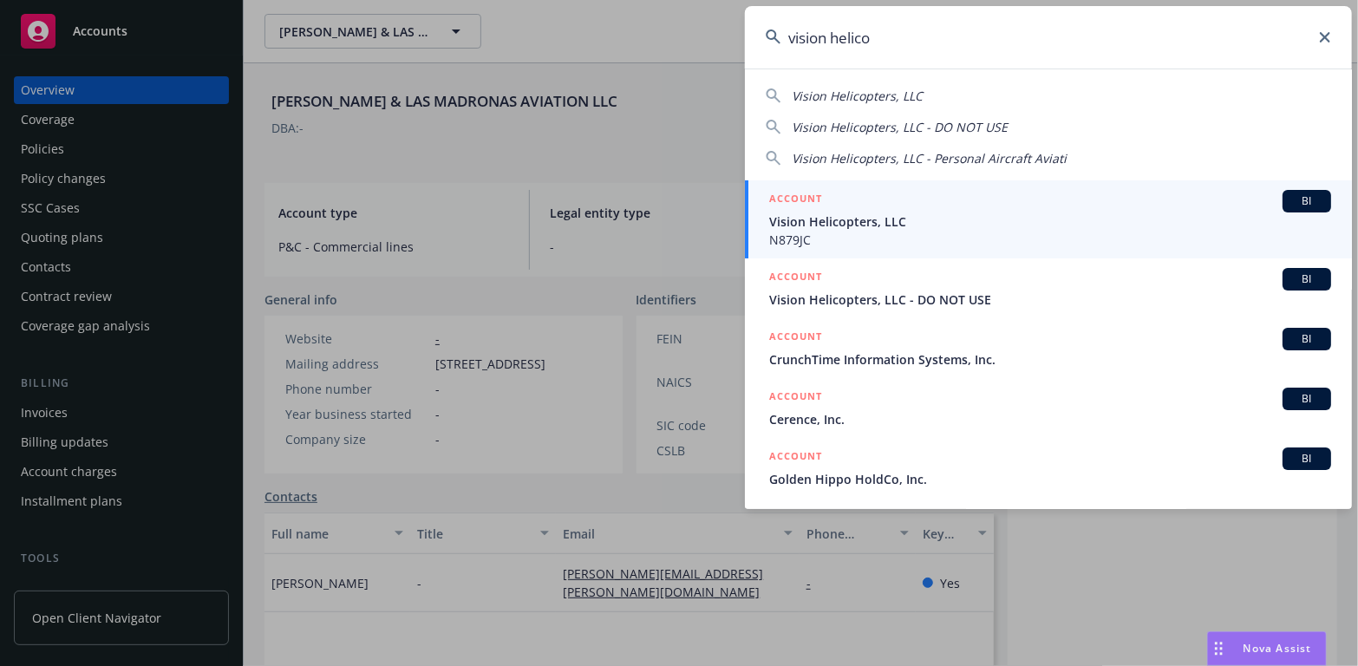
type input "vision helico"
click at [816, 223] on span "Vision Helicopters, LLC" at bounding box center [1050, 221] width 562 height 18
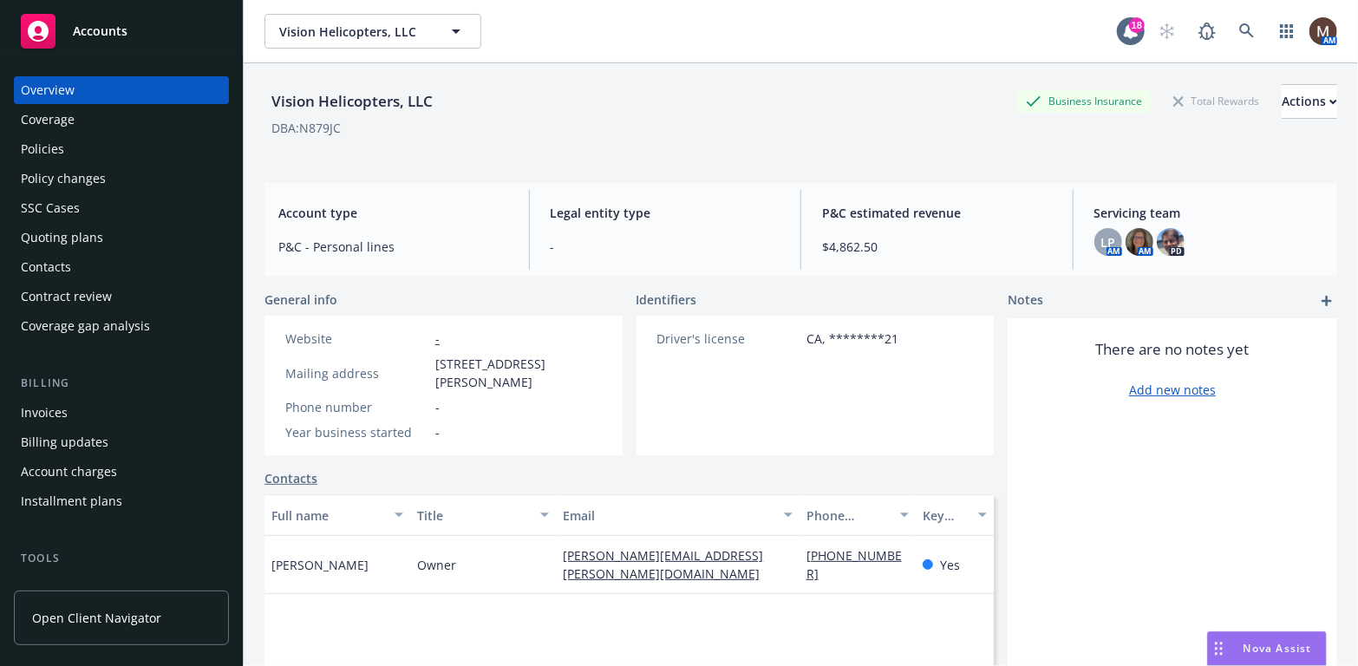
click at [54, 144] on div "Policies" at bounding box center [42, 149] width 43 height 28
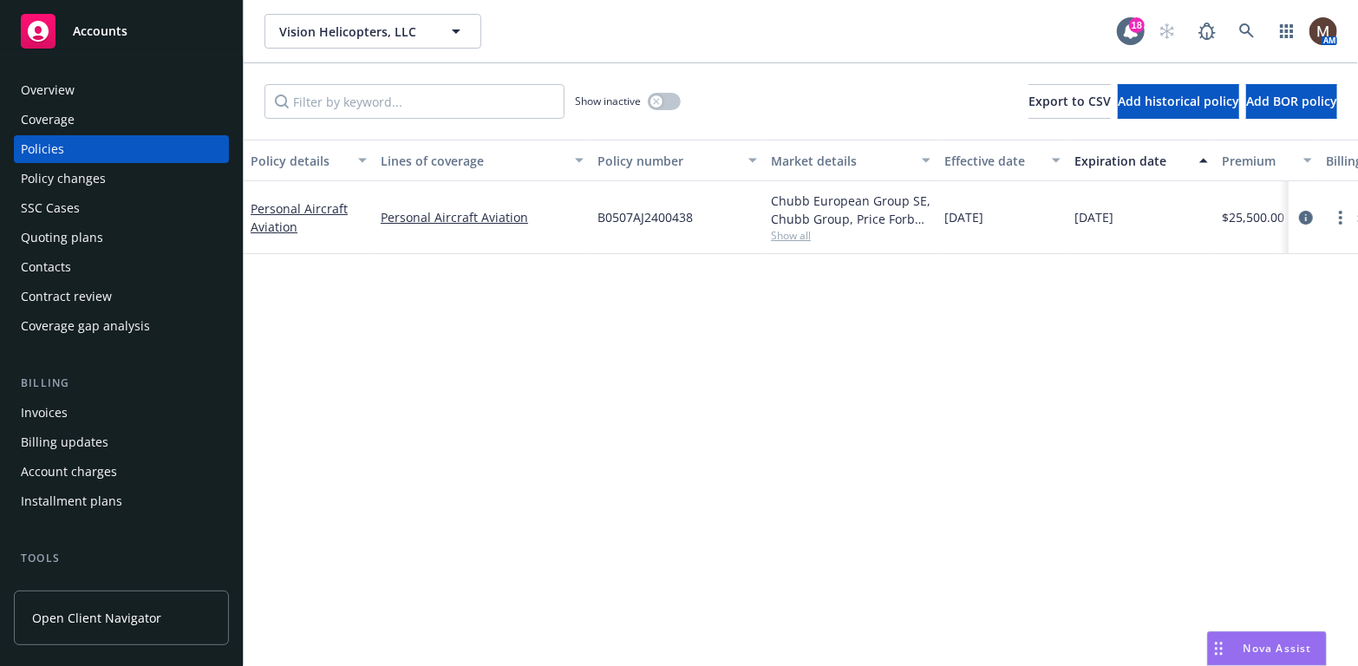
scroll to position [87, 0]
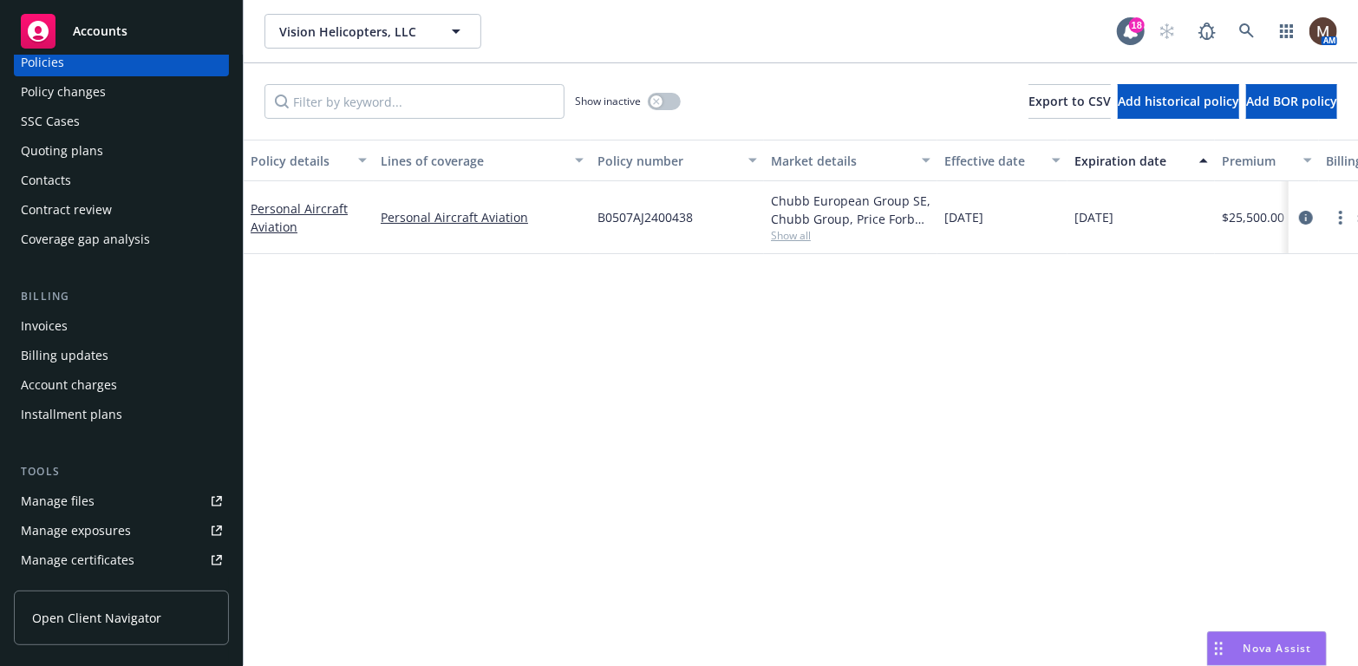
click at [68, 326] on div "Invoices" at bounding box center [121, 326] width 201 height 28
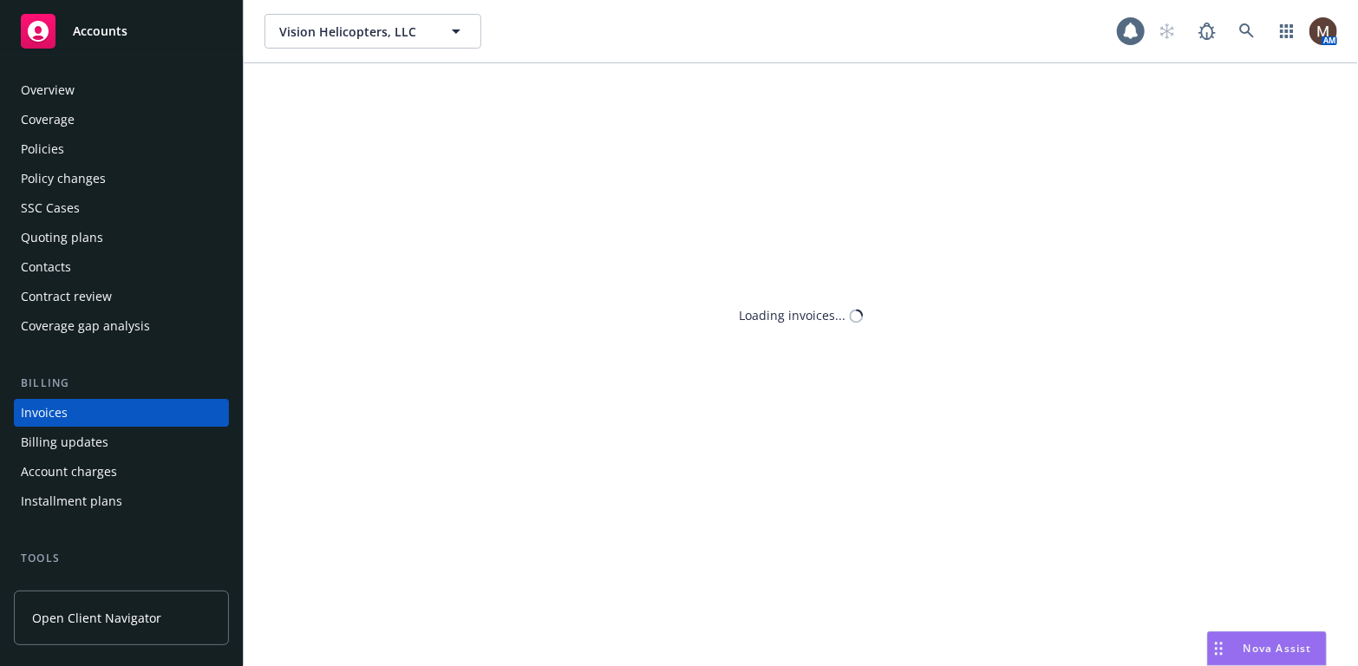
scroll to position [51, 0]
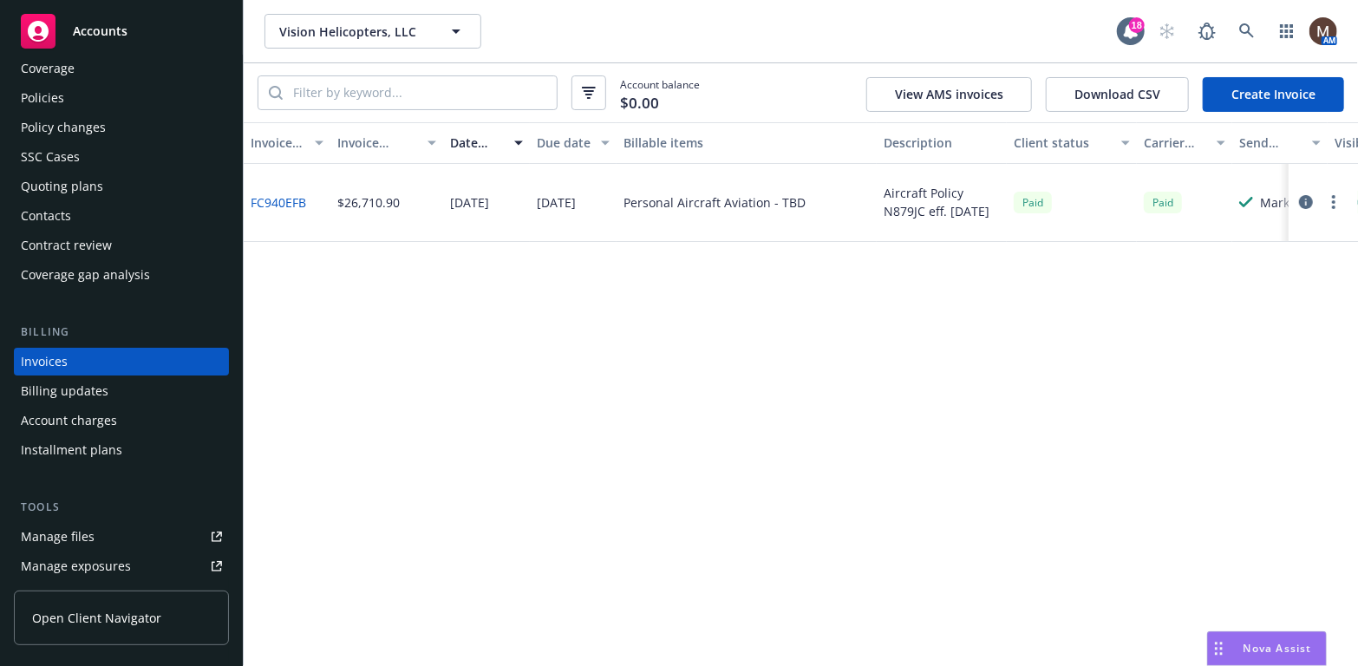
click at [286, 199] on link "FC940EFB" at bounding box center [278, 202] width 55 height 18
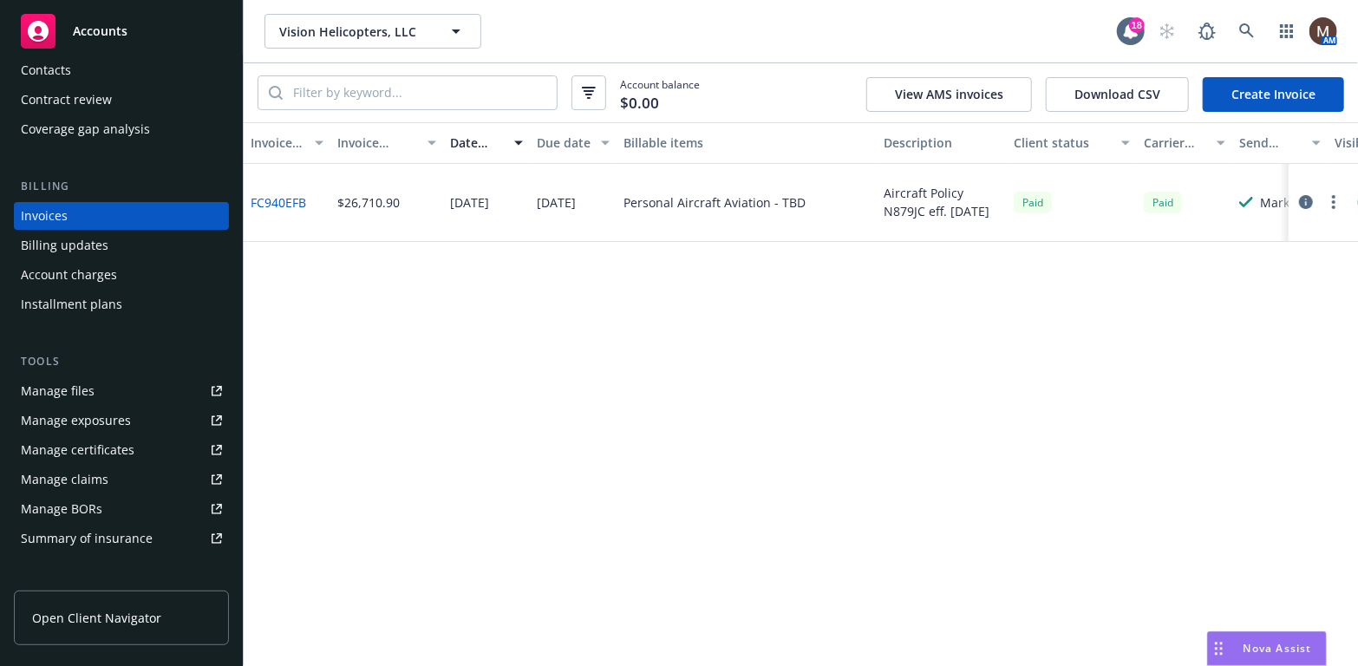
scroll to position [225, 0]
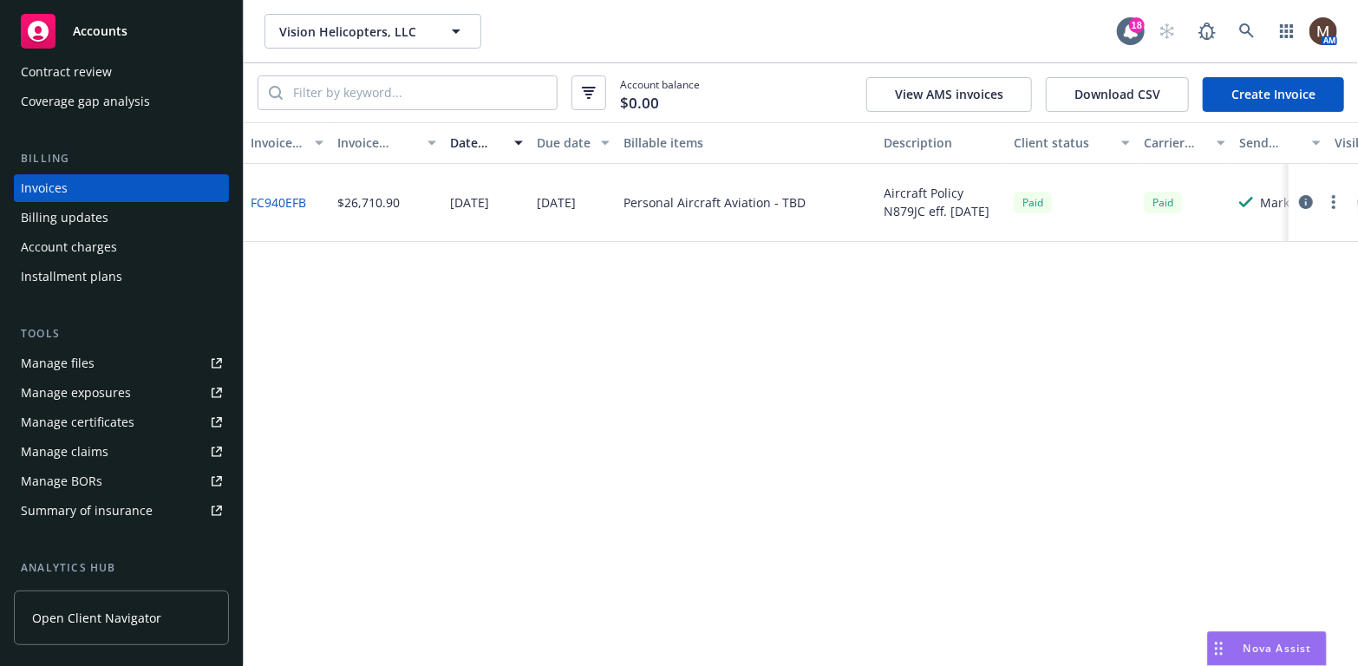
click at [78, 362] on div "Manage files" at bounding box center [58, 363] width 74 height 28
